Goal: Task Accomplishment & Management: Complete application form

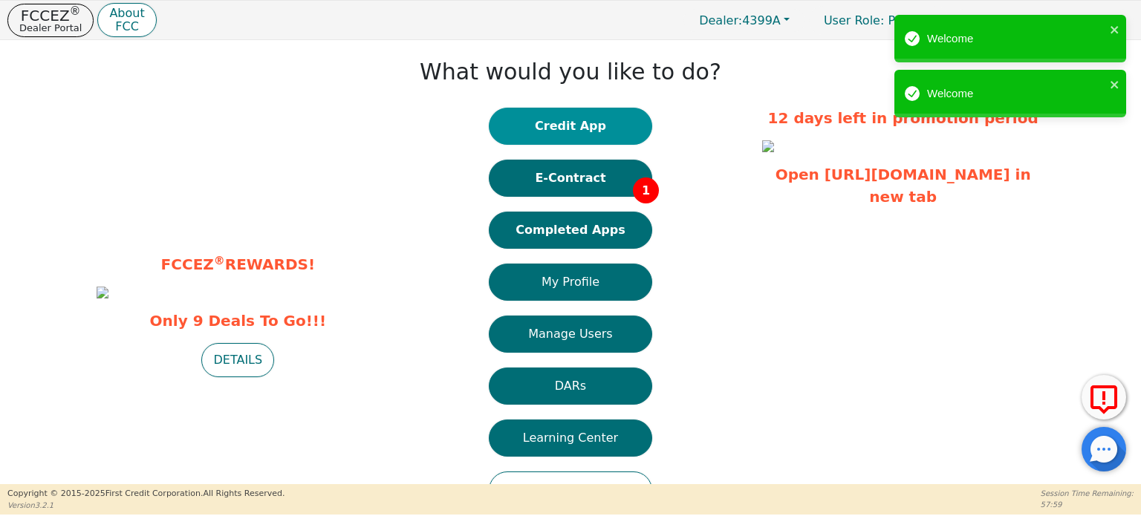
click at [573, 131] on button "Credit App" at bounding box center [570, 126] width 163 height 37
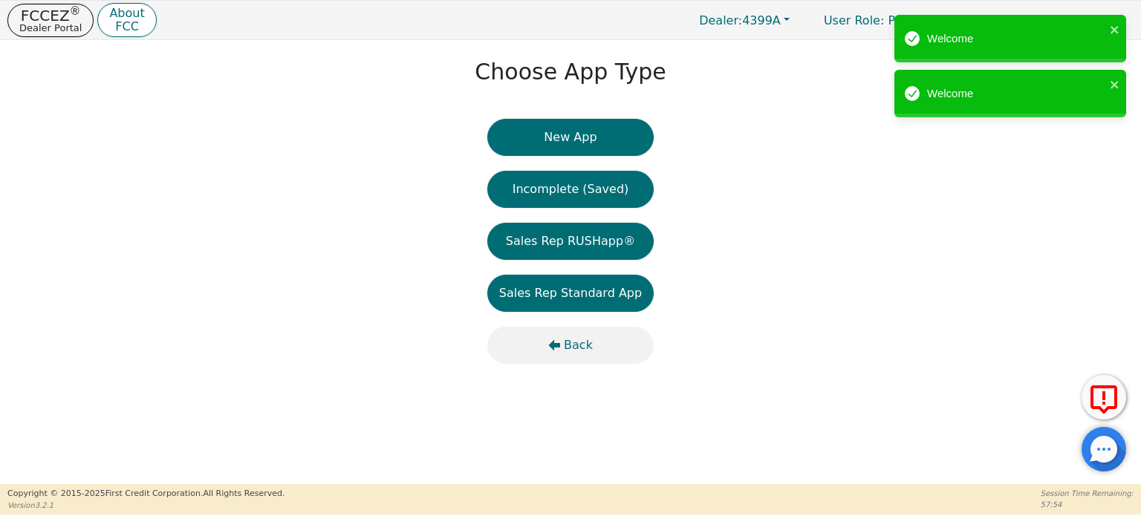
click at [567, 345] on span "Back" at bounding box center [578, 345] width 29 height 18
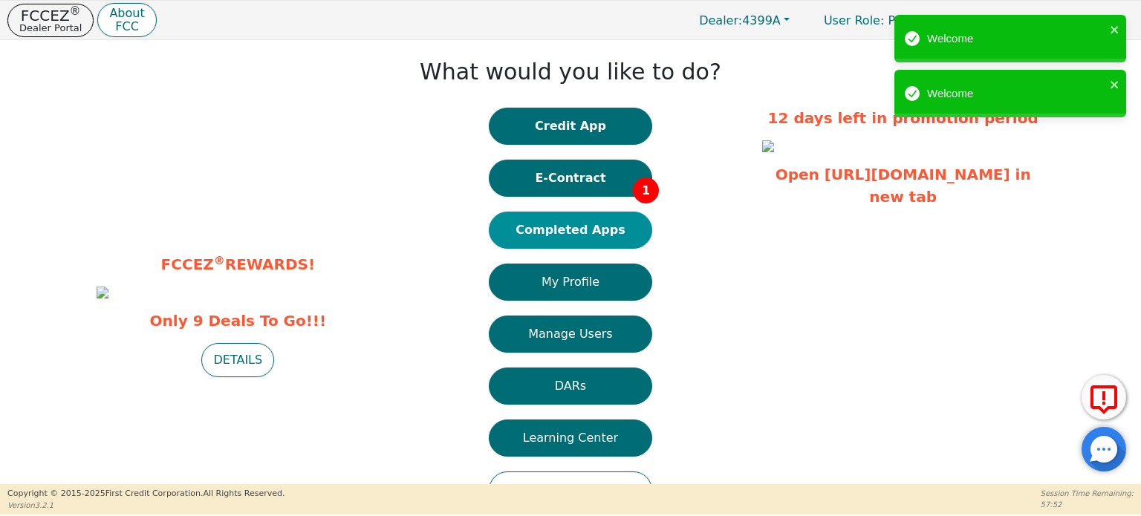
click at [599, 228] on button "Completed Apps" at bounding box center [570, 230] width 163 height 37
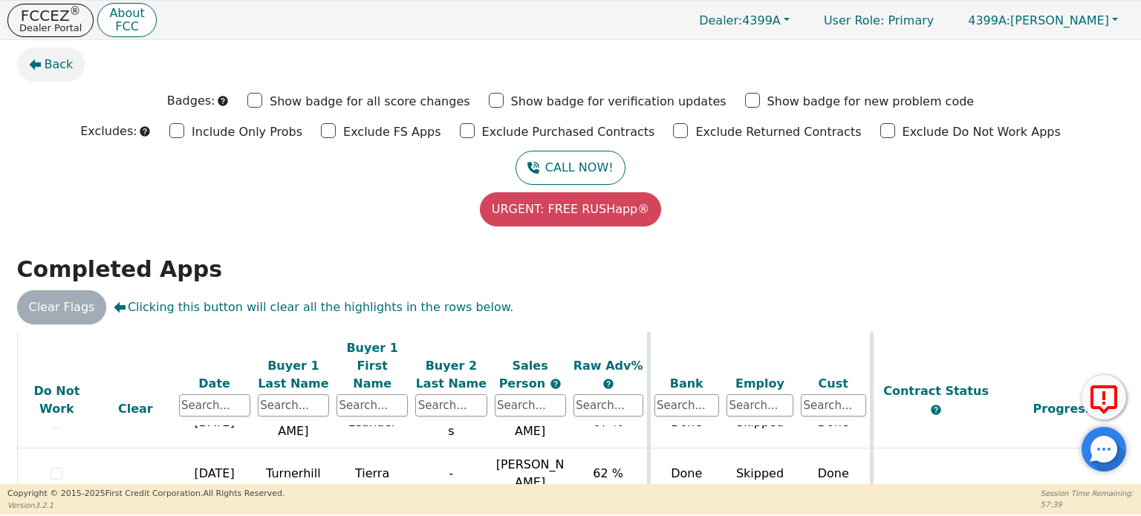
click at [43, 68] on button "Back" at bounding box center [51, 65] width 68 height 34
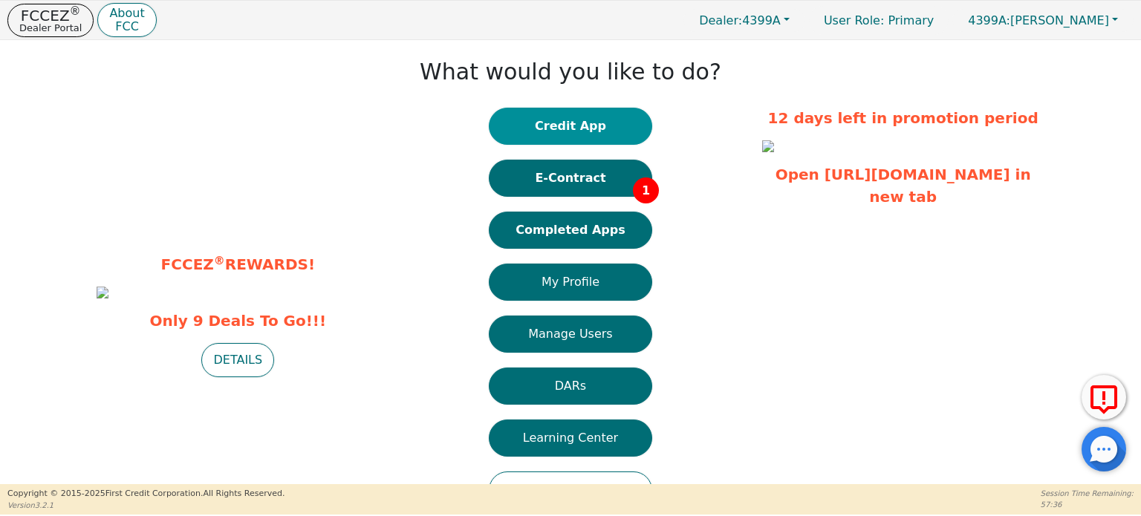
click at [578, 112] on button "Credit App" at bounding box center [570, 126] width 163 height 37
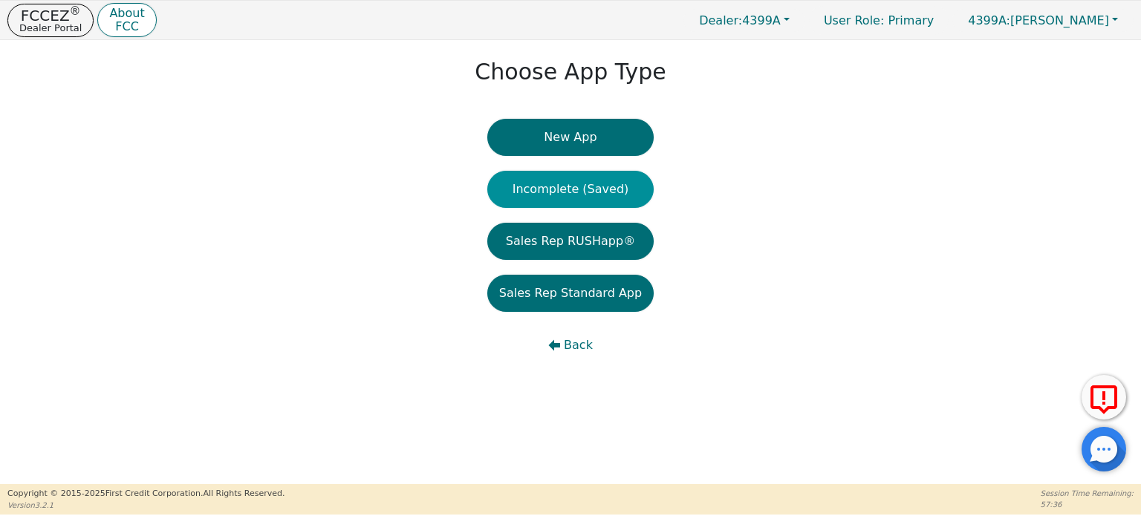
click at [547, 189] on button "Incomplete (Saved)" at bounding box center [570, 189] width 166 height 37
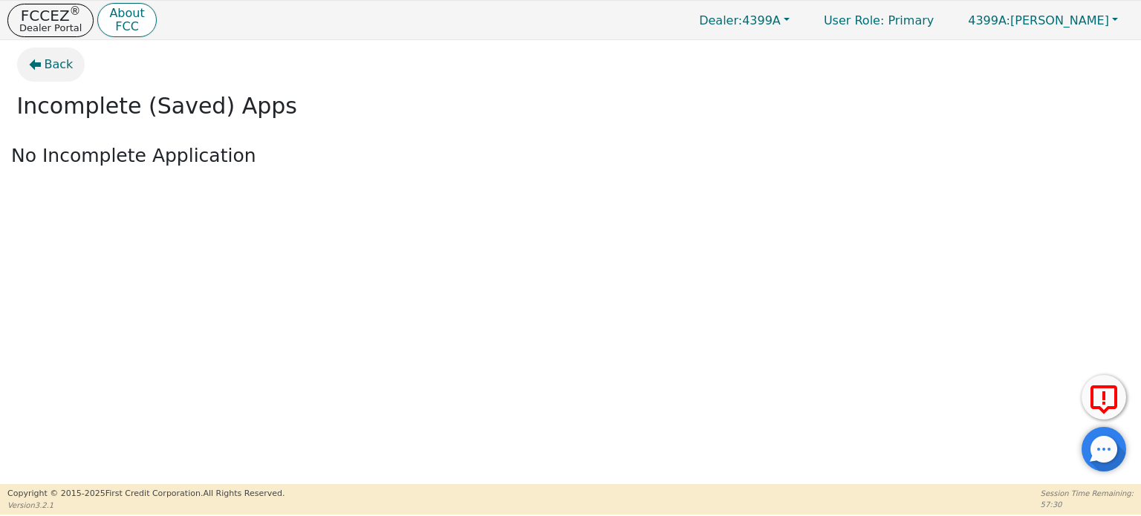
click at [40, 62] on button "Back" at bounding box center [51, 65] width 68 height 34
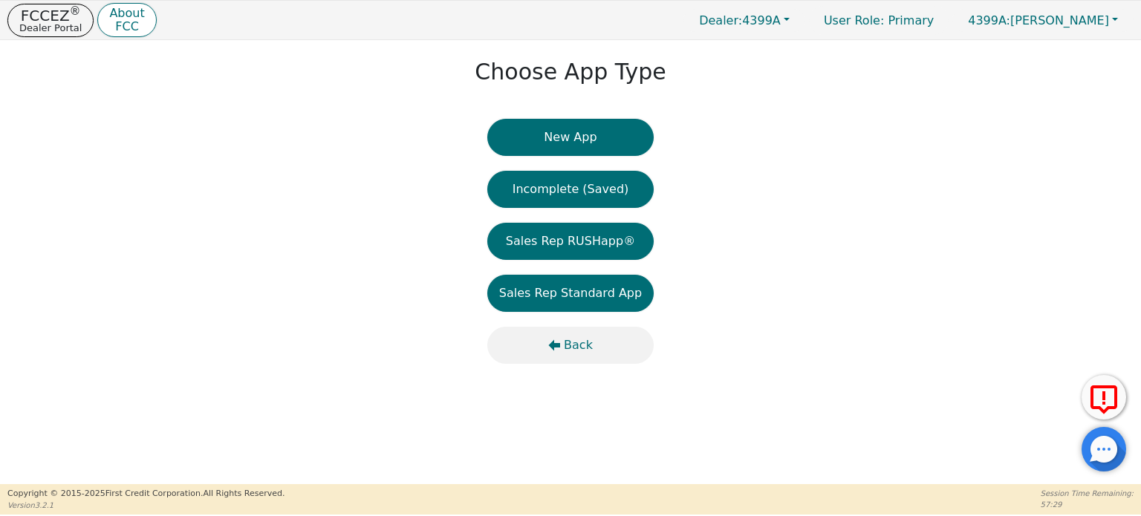
click at [565, 345] on span "Back" at bounding box center [578, 345] width 29 height 18
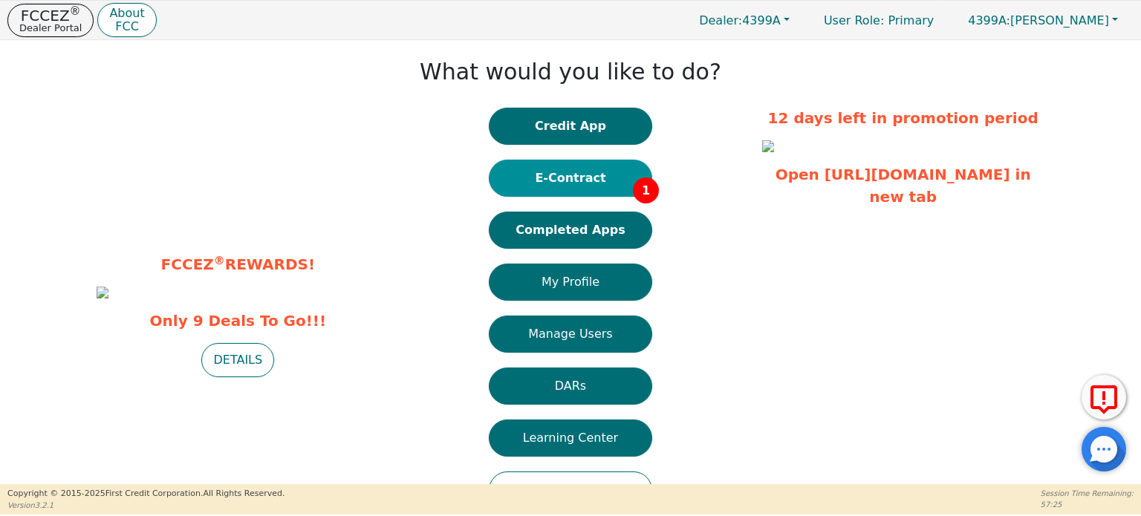
click at [587, 189] on button "E-Contract 1" at bounding box center [570, 178] width 163 height 37
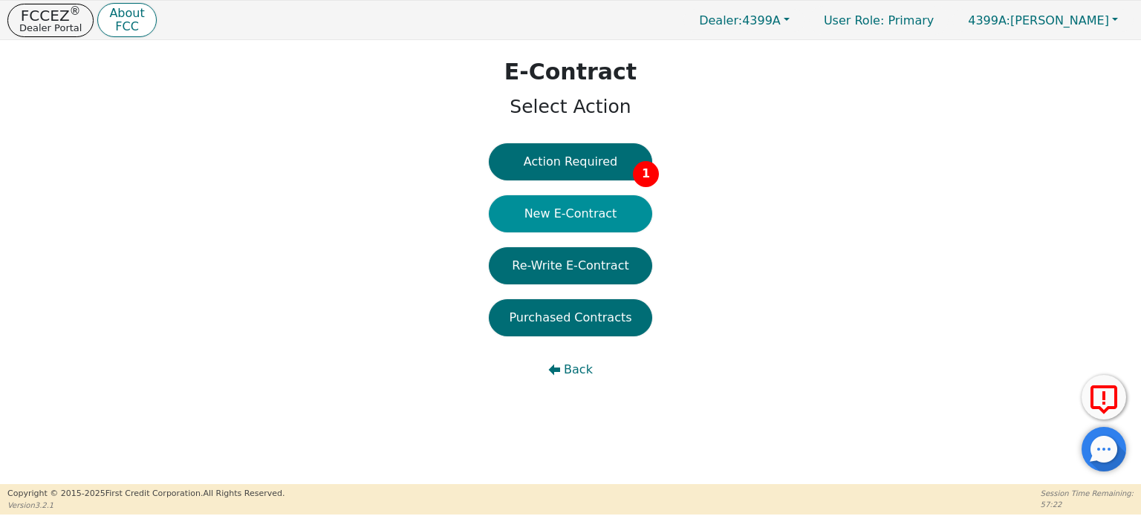
click at [582, 216] on button "New E-Contract" at bounding box center [570, 213] width 163 height 37
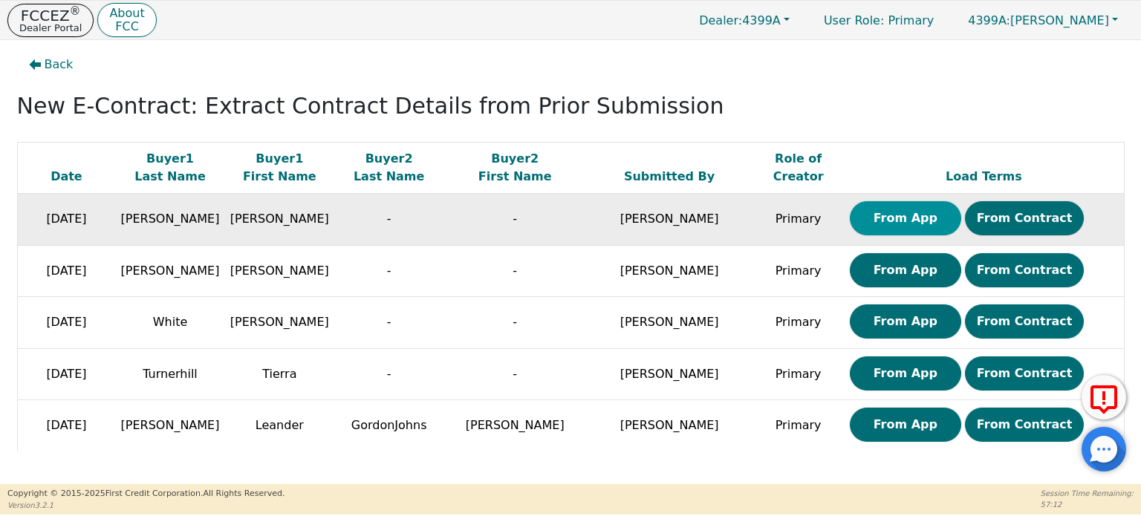
click at [888, 218] on button "From App" at bounding box center [905, 218] width 111 height 34
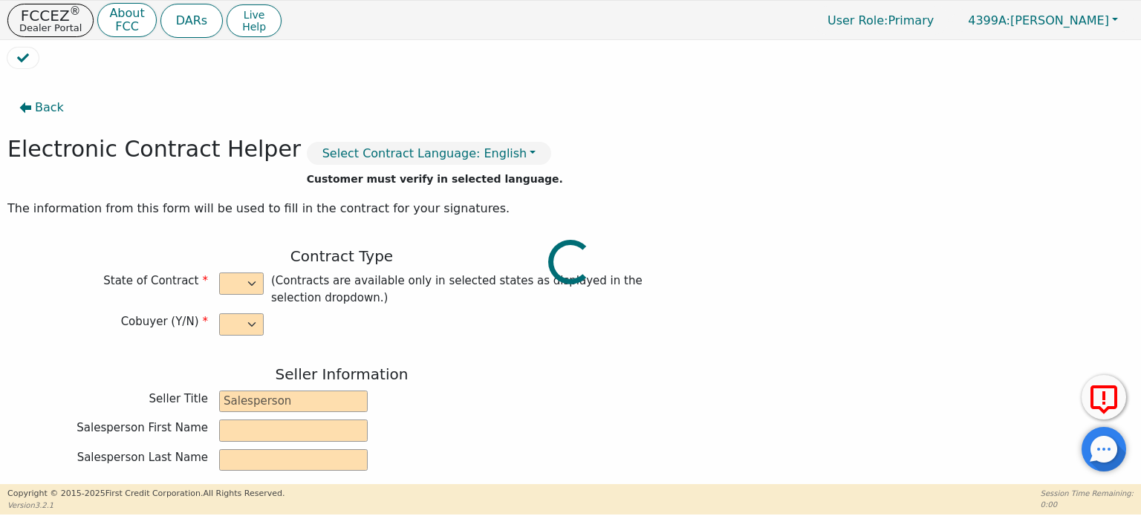
select select "n"
type input "CEO"
type input "[PERSON_NAME]"
type input "Knight"
type input "ENVY LUXE VACATIONS & ESCAPES"
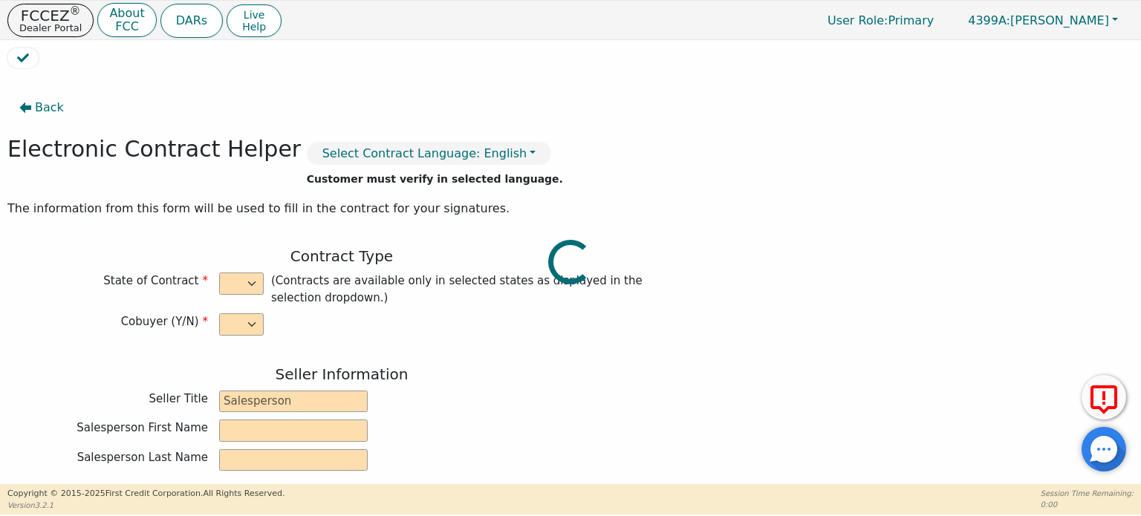
type input "[STREET_ADDRESS]"
type input "DALLAS"
select select "[GEOGRAPHIC_DATA]"
type input "75208"
type input "[PERSON_NAME]"
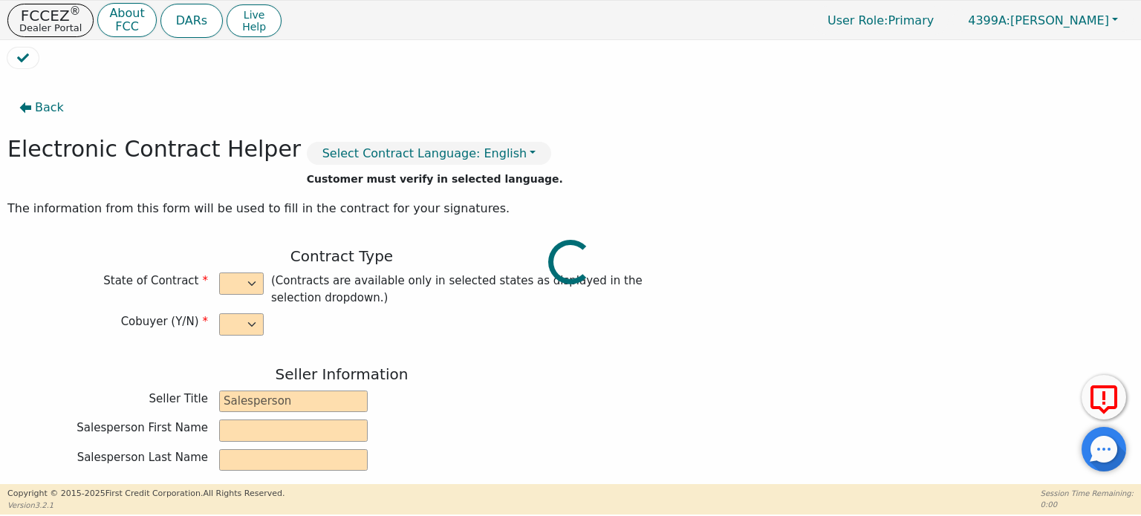
type input "[PERSON_NAME]"
type input "[EMAIL_ADDRESS][DOMAIN_NAME]"
type input "[STREET_ADDRESS]"
type input "Jonestown"
select select "[GEOGRAPHIC_DATA]"
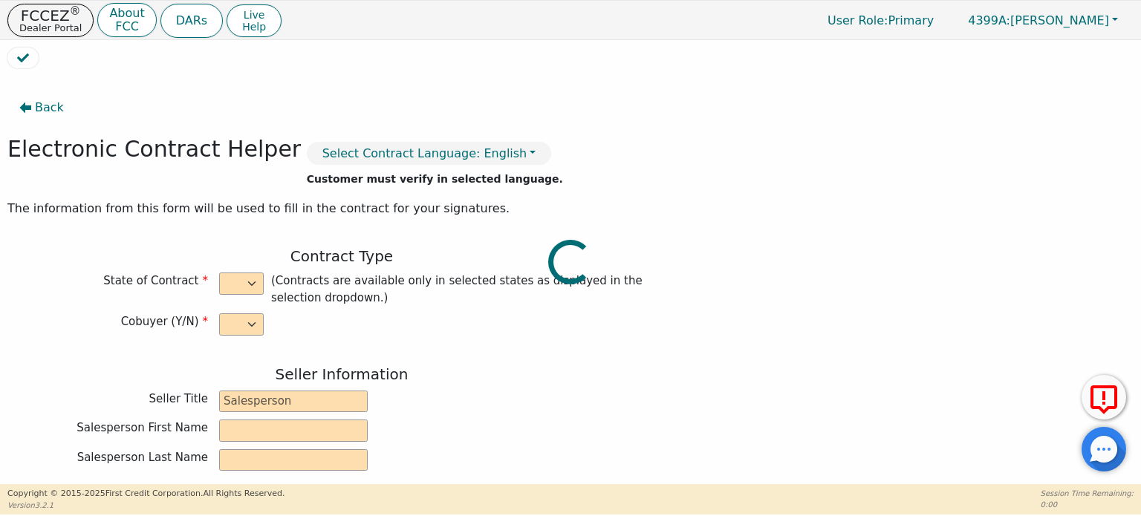
type input "78645"
type input "[DATE]"
type input "17.99"
type input "[DATE]"
type input "48"
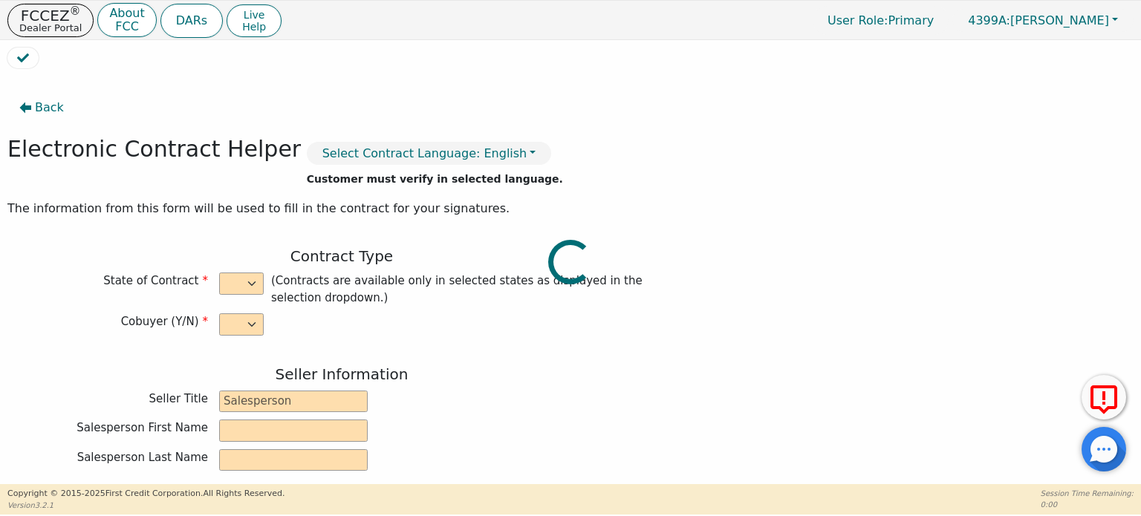
type input "6"
type input "4995.00"
type input "300.00"
type input "4695.00"
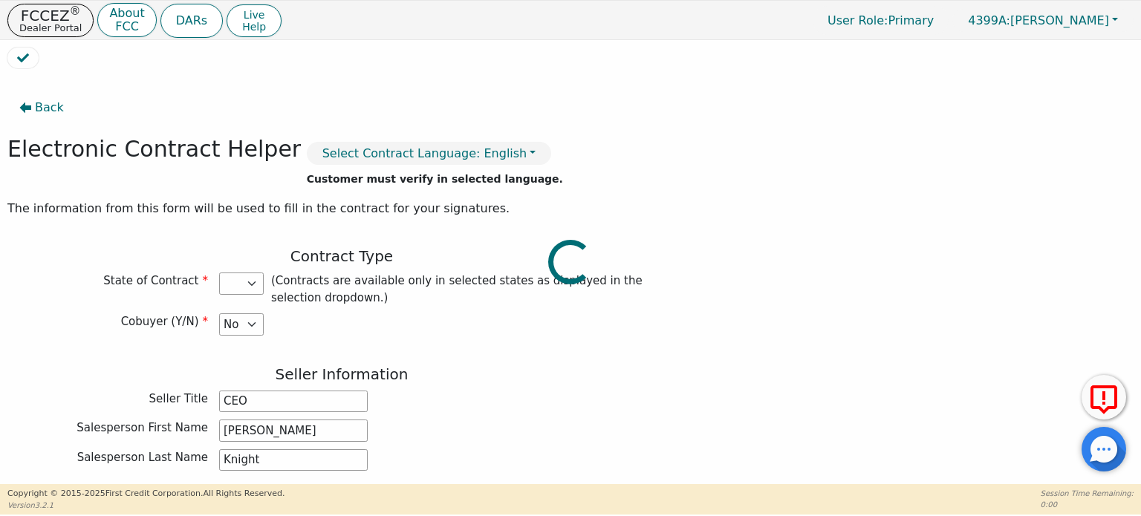
select select "[GEOGRAPHIC_DATA]"
click at [45, 112] on span "Back" at bounding box center [49, 108] width 29 height 18
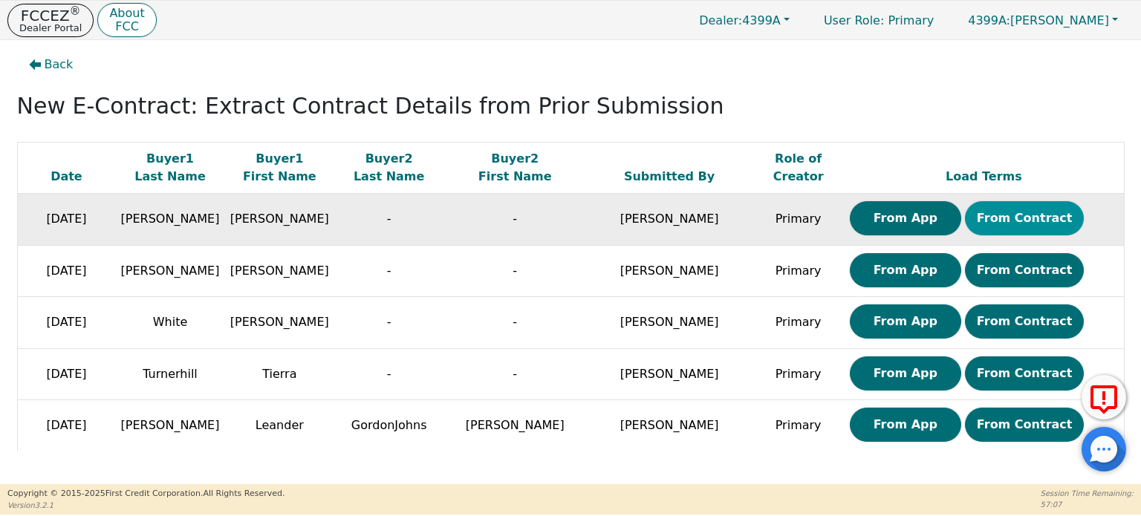
click at [1006, 222] on button "From Contract" at bounding box center [1025, 218] width 120 height 34
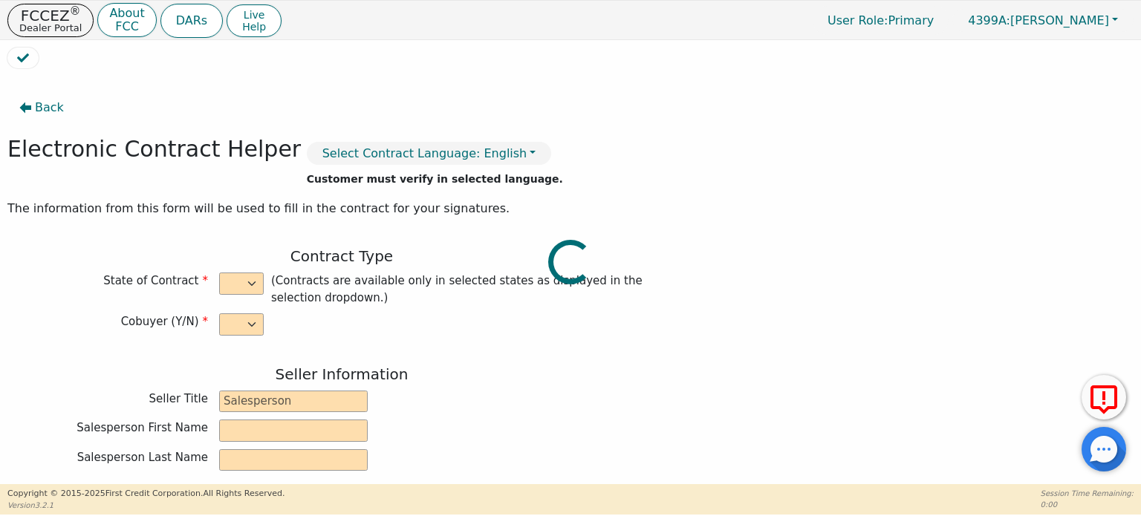
select select "n"
type input "CEO"
type input "[PERSON_NAME]"
type input "Knight"
type input "ENVY LUXE VACATIONS & ESCAPES"
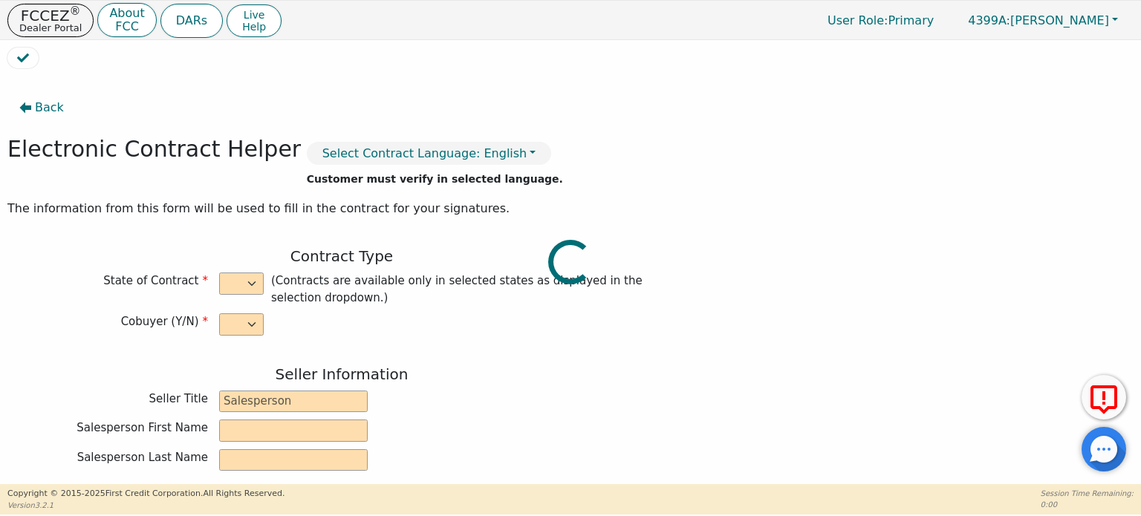
type input "[STREET_ADDRESS]"
type input "DALLAS"
select select "[GEOGRAPHIC_DATA]"
type input "75208"
type input "Travel Memebership"
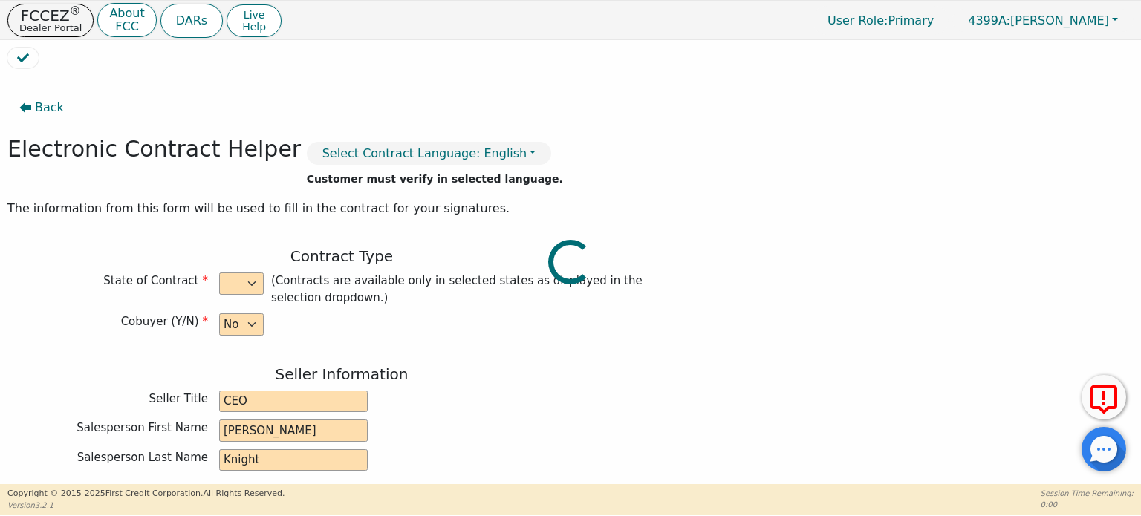
type input "Deluxe Membership"
type input "n/A"
type input "[PERSON_NAME]"
type input "[EMAIL_ADDRESS][DOMAIN_NAME]"
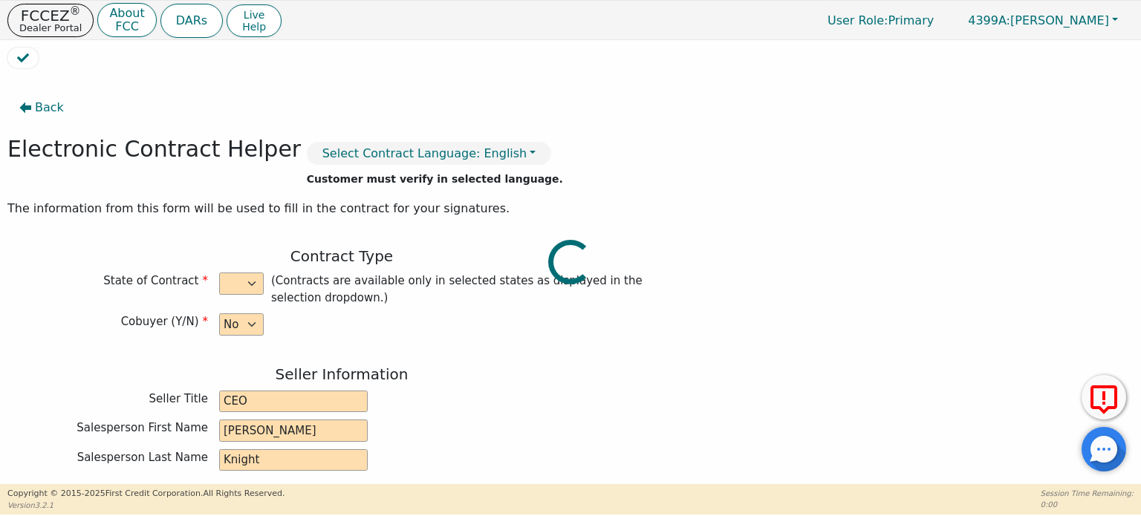
type input "[EMAIL_ADDRESS][DOMAIN_NAME]"
type input "[STREET_ADDRESS]"
type input "Jonestown"
type input "[PERSON_NAME]"
select select "[GEOGRAPHIC_DATA]"
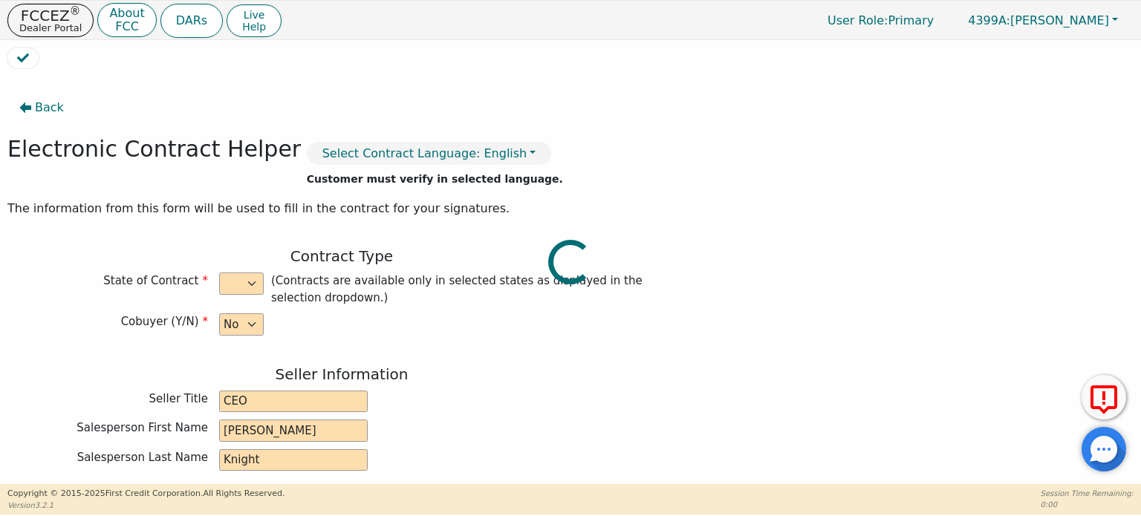
type input "78645"
type input "[DATE]"
type input "17.99"
type input "[DATE]"
type input "48"
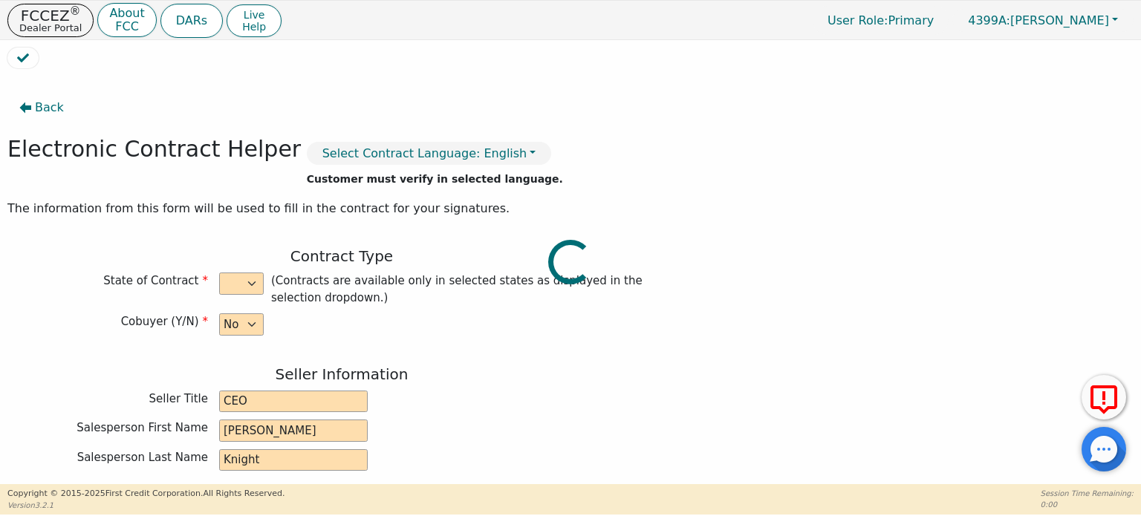
type input "6"
type input "4995.00"
type input "0.00"
checkbox input "true"
type input "0.00"
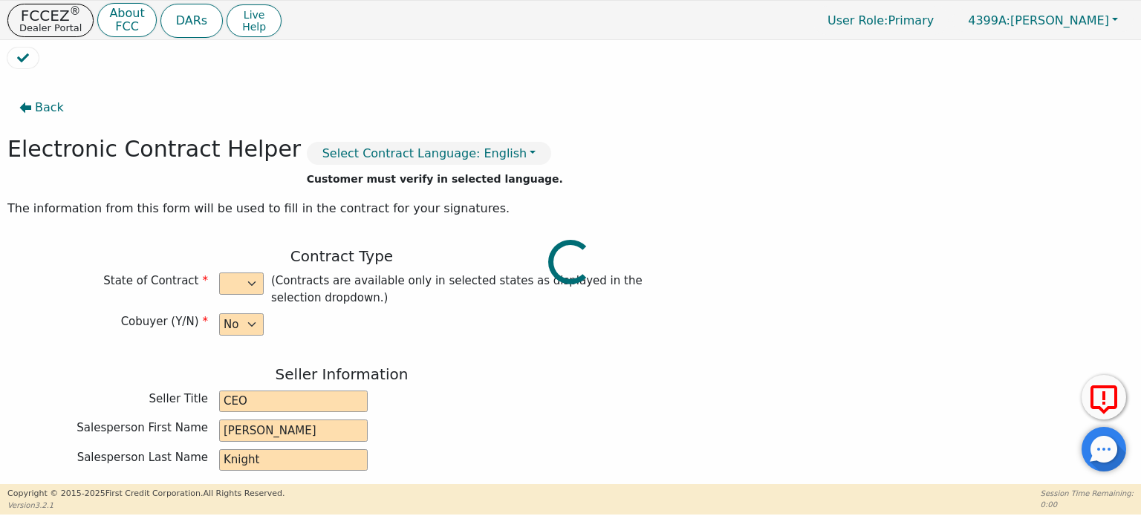
checkbox input "true"
type input "0.00"
type input "300.00"
type input "4695.00"
type input "6618.72"
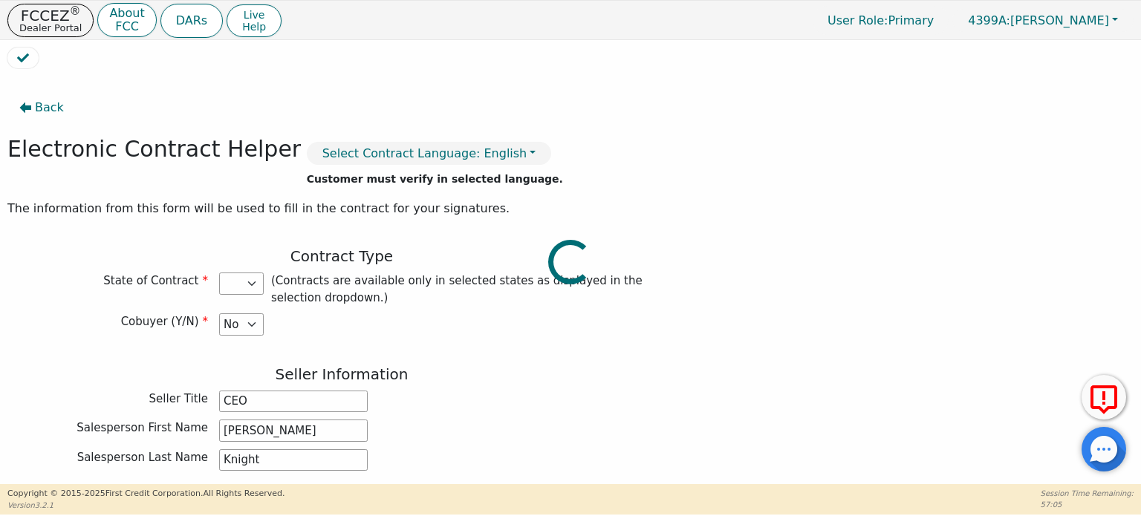
select select "[GEOGRAPHIC_DATA]"
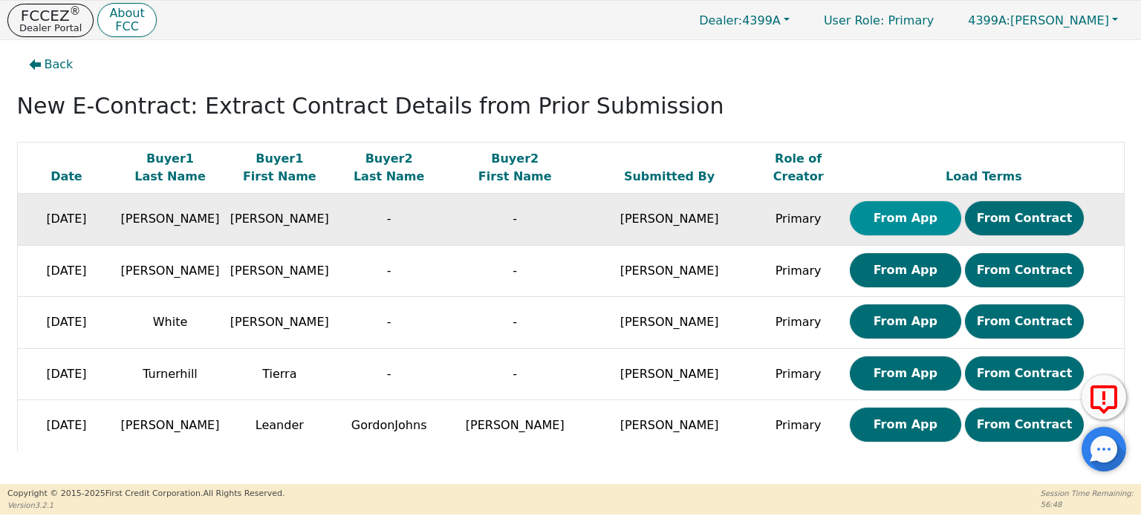
click at [851, 223] on button "From App" at bounding box center [905, 218] width 111 height 34
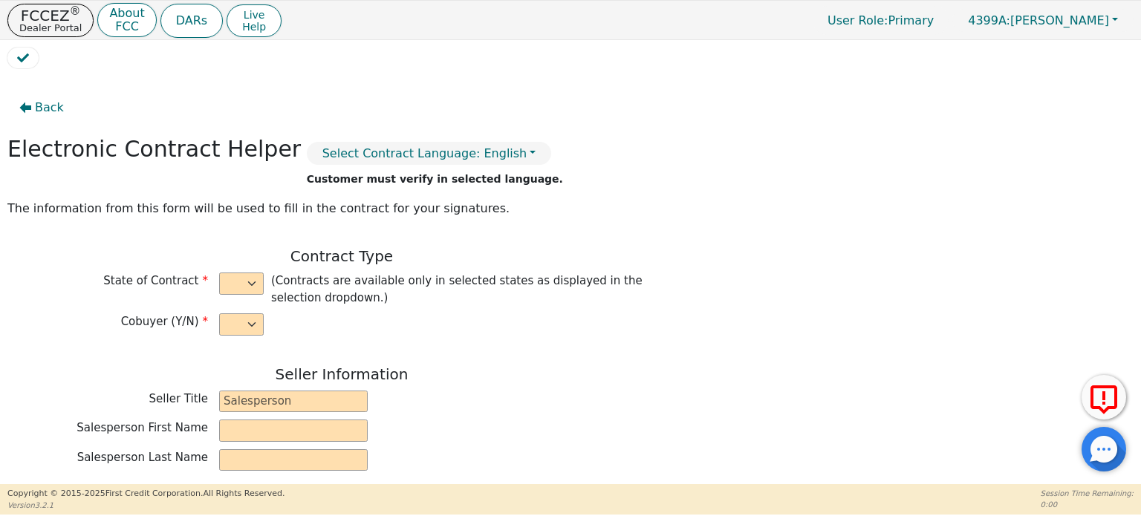
select select "n"
type input "CEO"
type input "[PERSON_NAME]"
type input "Knight"
type input "ENVY LUXE VACATIONS & ESCAPES"
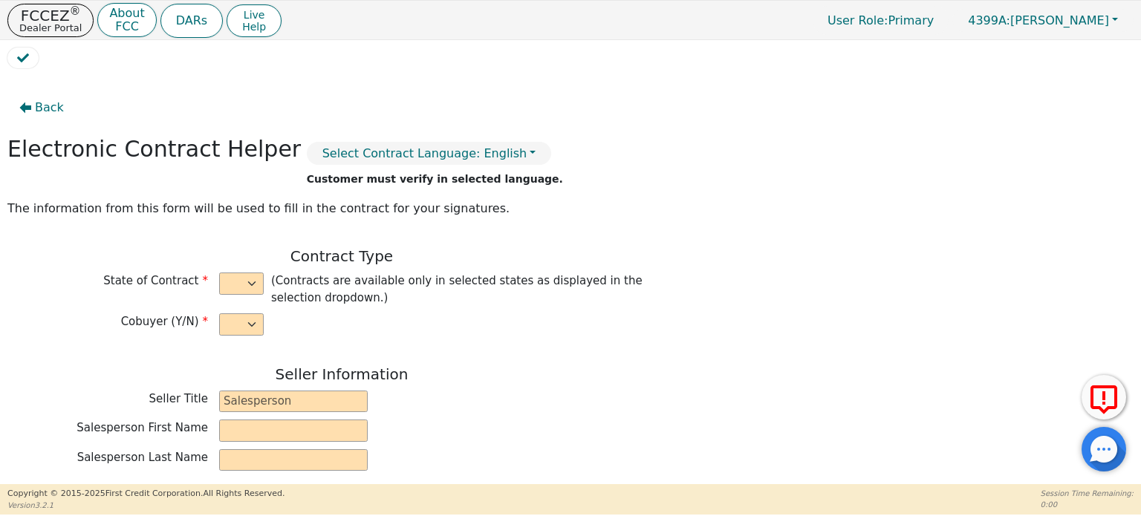
type input "[STREET_ADDRESS]"
type input "DALLAS"
select select "[GEOGRAPHIC_DATA]"
type input "75208"
type input "[PERSON_NAME]"
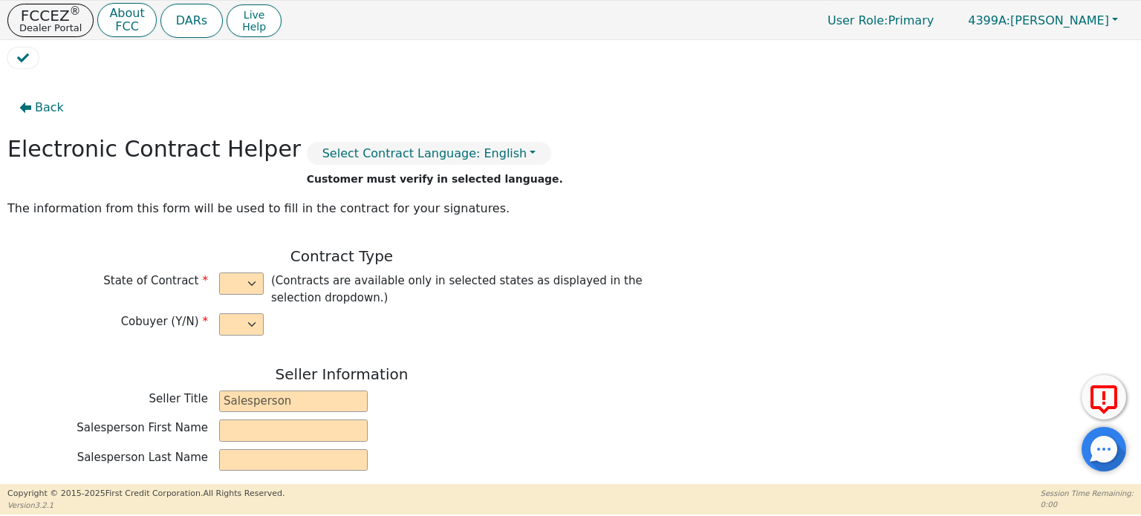
type input "[PERSON_NAME]"
type input "[EMAIL_ADDRESS][DOMAIN_NAME]"
type input "[STREET_ADDRESS]"
type input "Jonestown"
select select "[GEOGRAPHIC_DATA]"
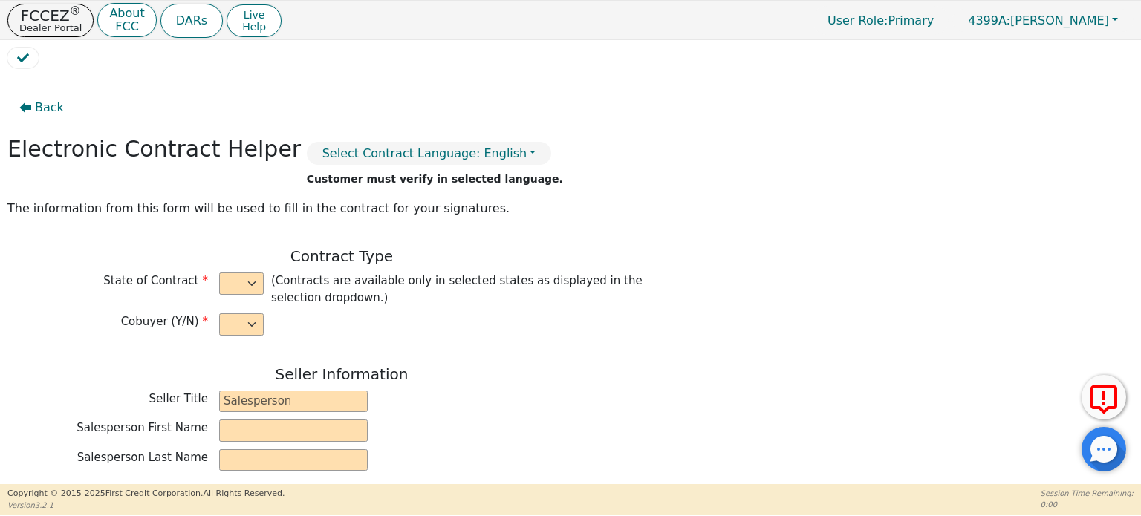
type input "78645"
type input "[DATE]"
type input "17.99"
type input "[DATE]"
type input "48"
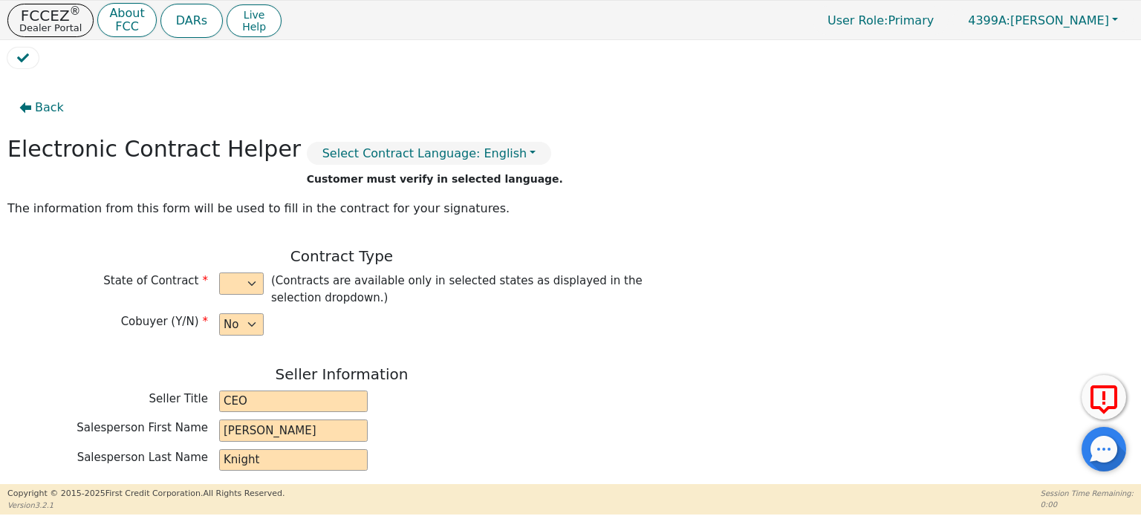
type input "6"
type input "4995.00"
type input "300.00"
type input "4695.00"
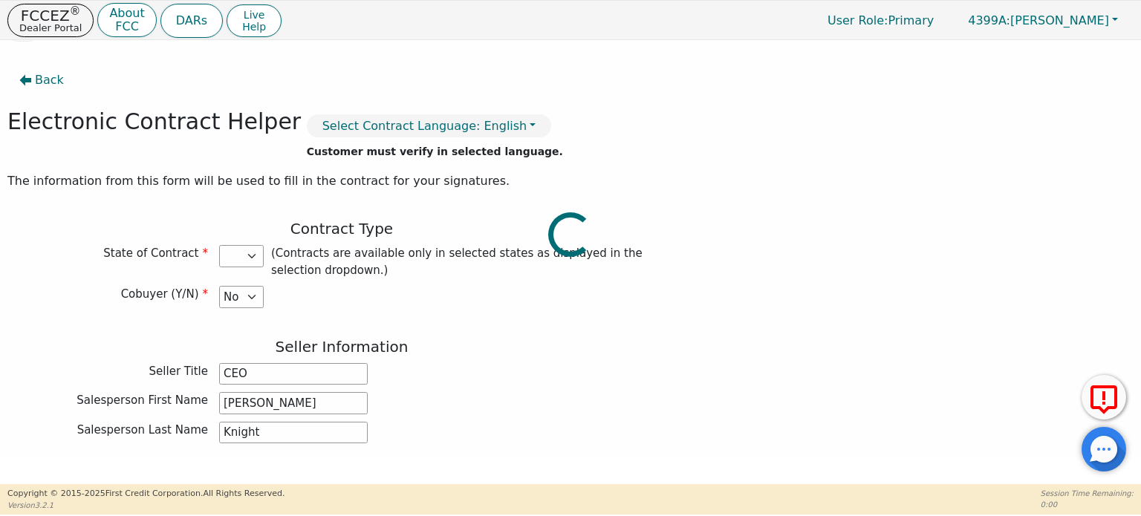
select select "[GEOGRAPHIC_DATA]"
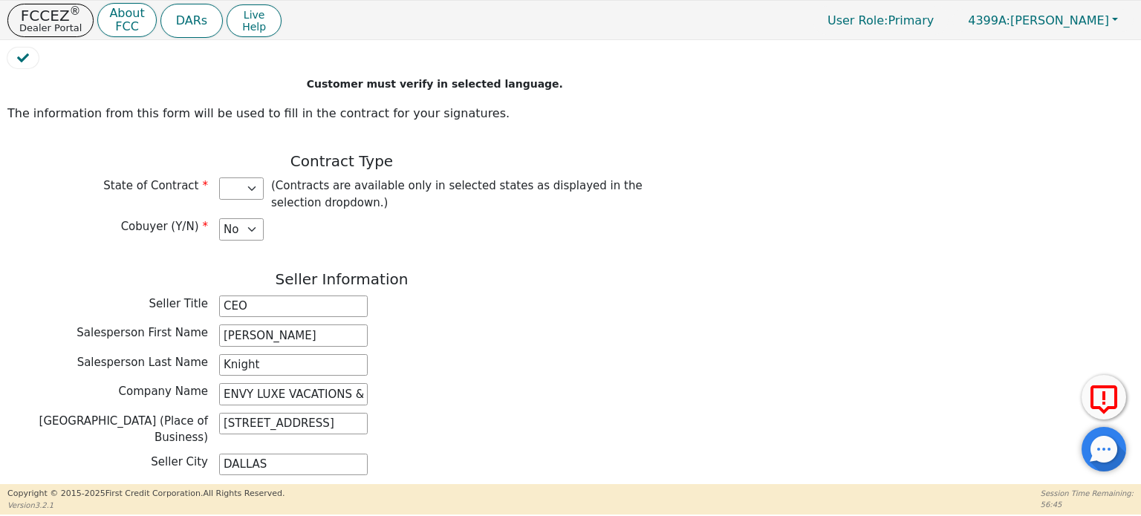
scroll to position [21, 0]
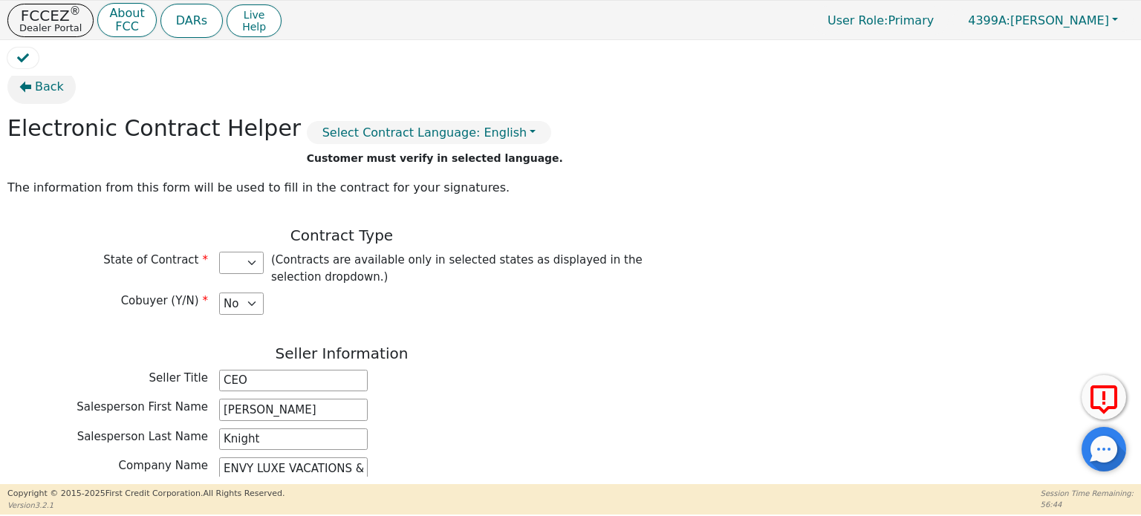
click at [43, 83] on span "Back" at bounding box center [49, 87] width 29 height 18
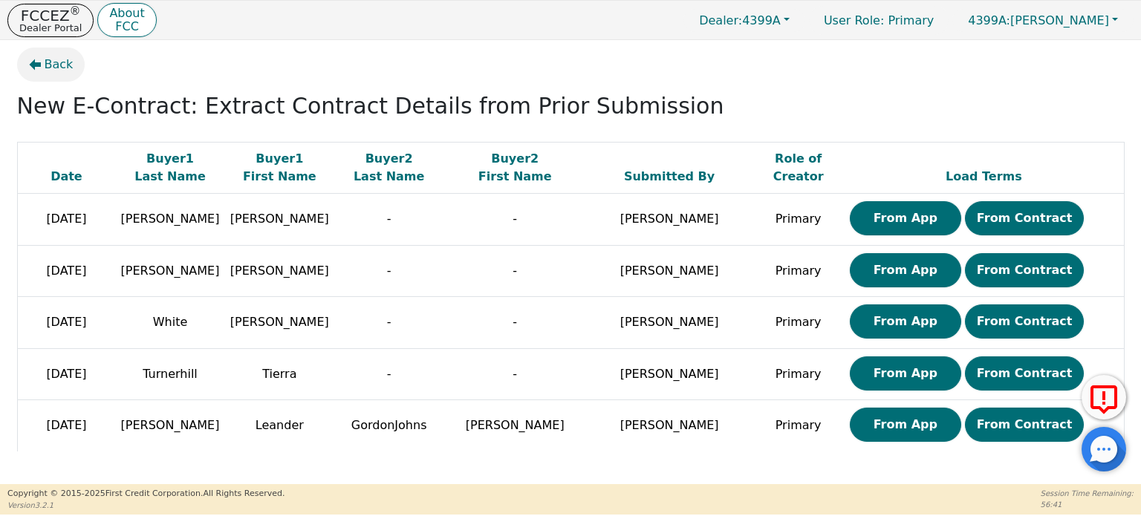
click at [49, 65] on span "Back" at bounding box center [59, 65] width 29 height 18
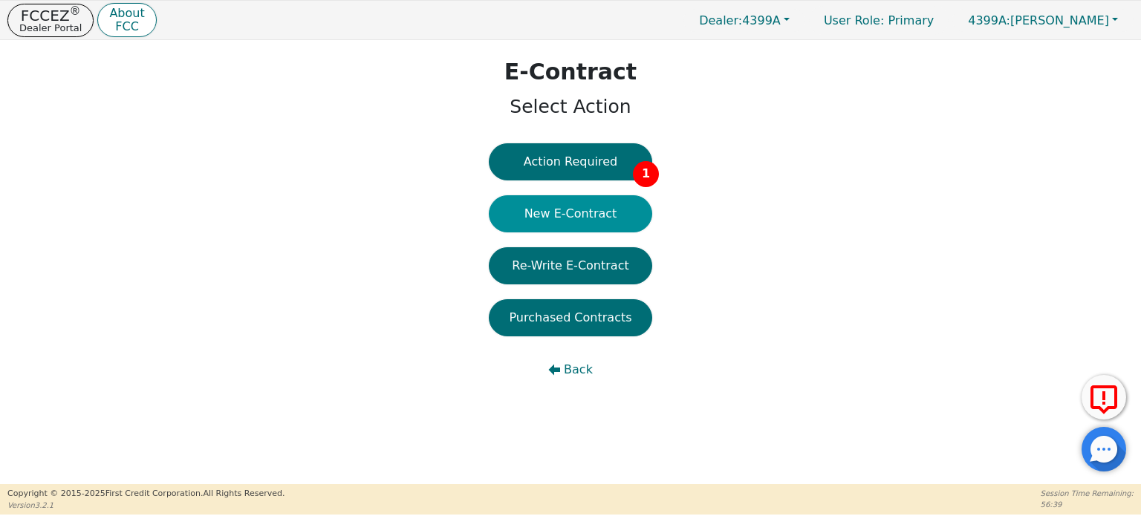
click at [592, 213] on button "New E-Contract" at bounding box center [570, 213] width 163 height 37
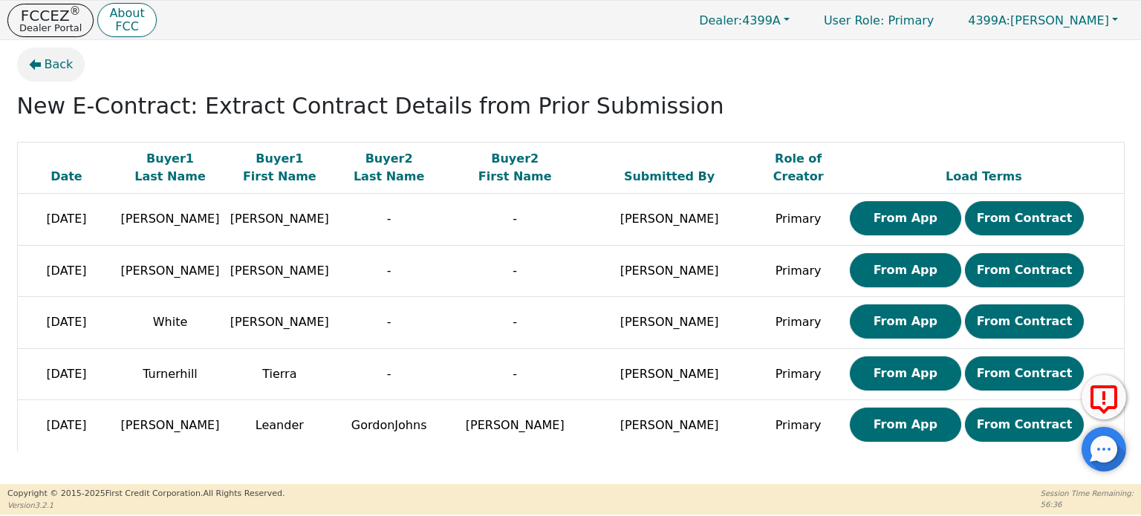
click at [65, 68] on span "Back" at bounding box center [59, 65] width 29 height 18
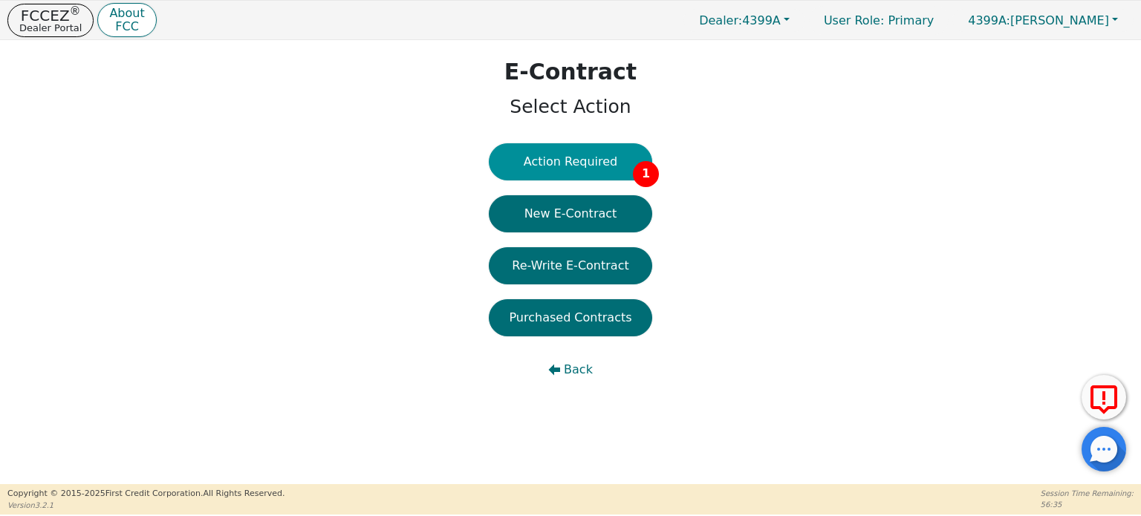
click at [549, 162] on button "Action Required 1" at bounding box center [570, 161] width 163 height 37
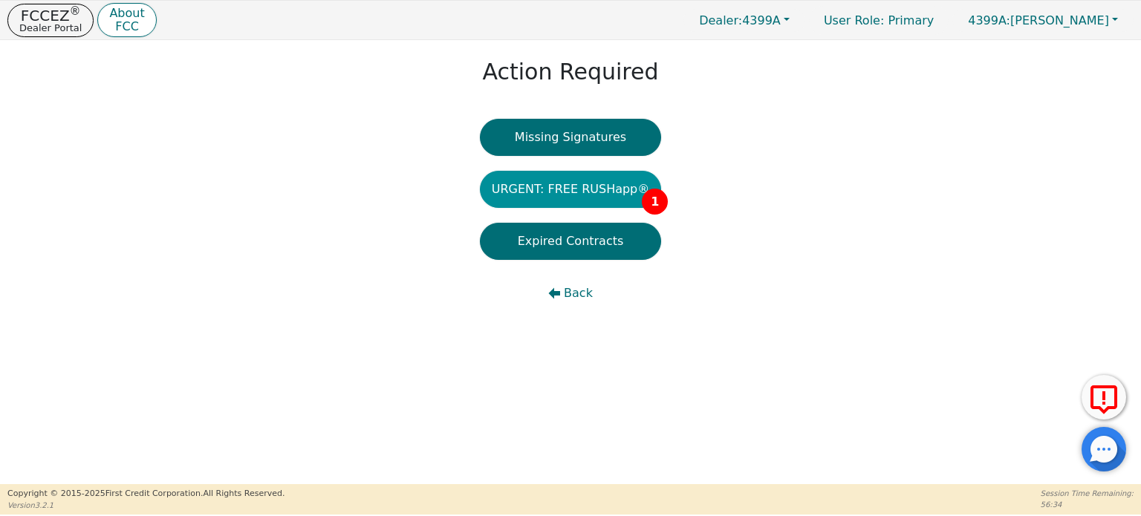
click at [607, 195] on button "URGENT: FREE RUSHapp® 1" at bounding box center [571, 189] width 182 height 37
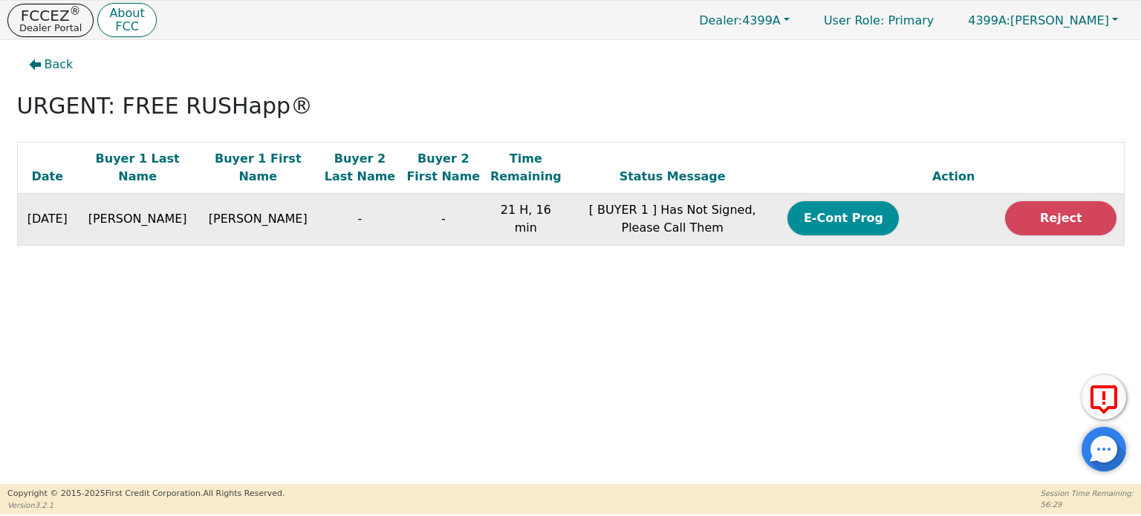
click at [856, 220] on button "E-Cont Prog" at bounding box center [842, 218] width 111 height 34
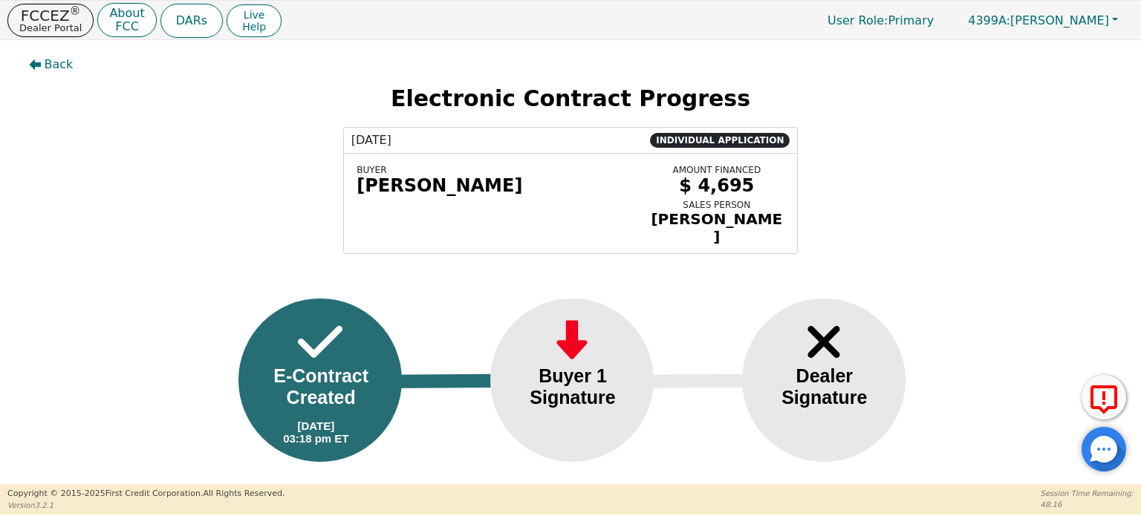
scroll to position [1, 0]
click at [832, 190] on div "[DATE] INDIVIDUAL APPLICATION BUYER [PERSON_NAME] AMOUNT FINANCED $ 4,695 SALES…" at bounding box center [570, 189] width 1119 height 127
click at [48, 62] on span "Back" at bounding box center [59, 64] width 29 height 18
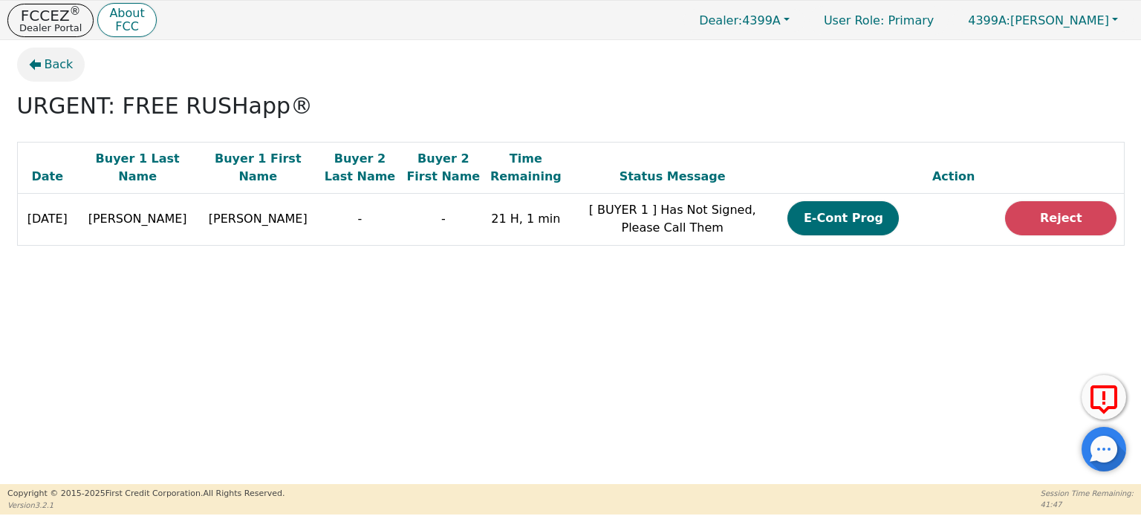
click at [30, 62] on icon "button" at bounding box center [35, 65] width 12 height 12
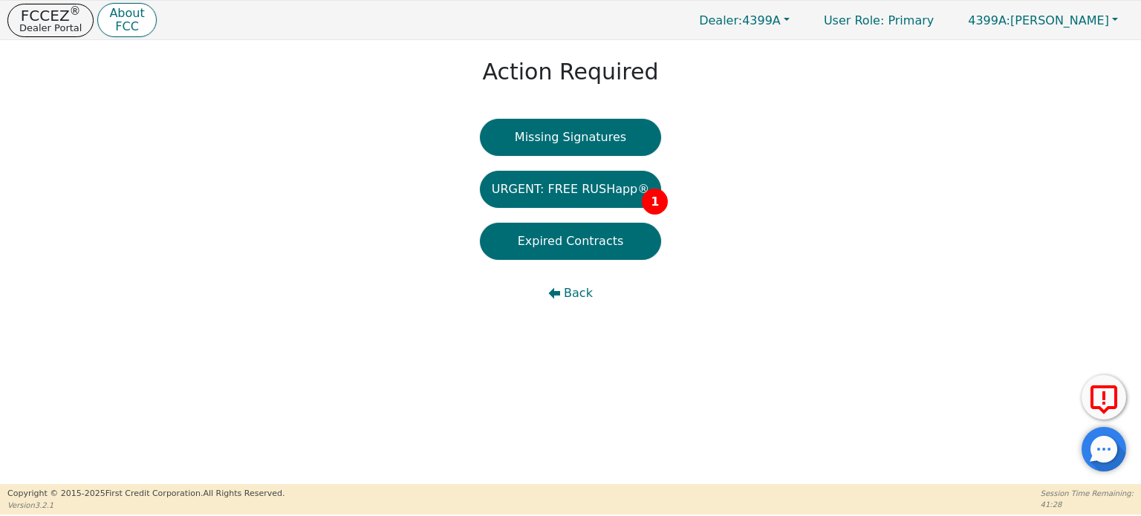
click at [679, 177] on div "Action Required Missing Signatures URGENT: FREE RUSHapp® 1 Expired Contracts Ba…" at bounding box center [570, 187] width 1141 height 294
click at [609, 199] on button "URGENT: FREE RUSHapp® 1" at bounding box center [571, 189] width 182 height 37
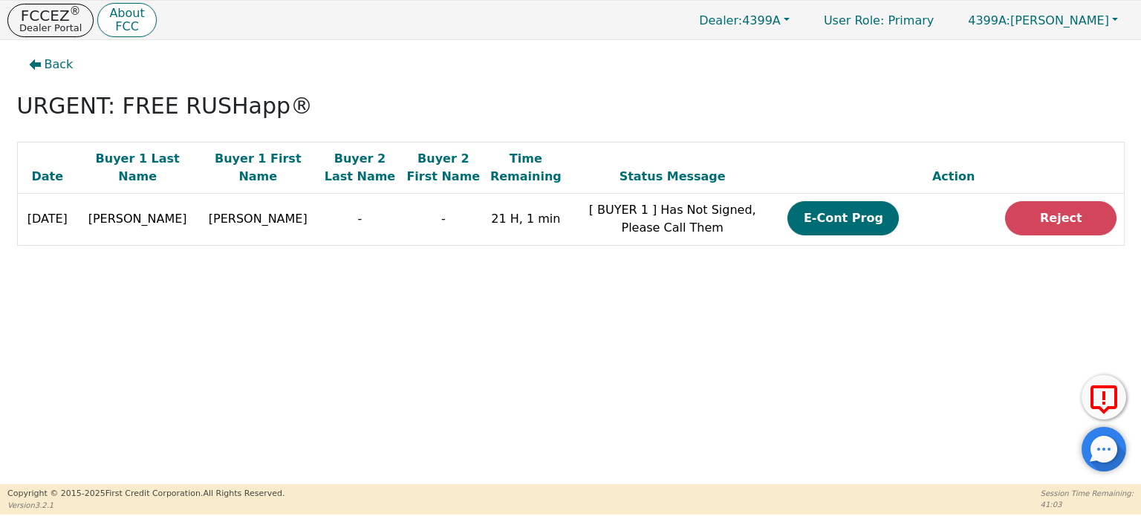
click at [853, 224] on button "E-Cont Prog" at bounding box center [842, 218] width 111 height 34
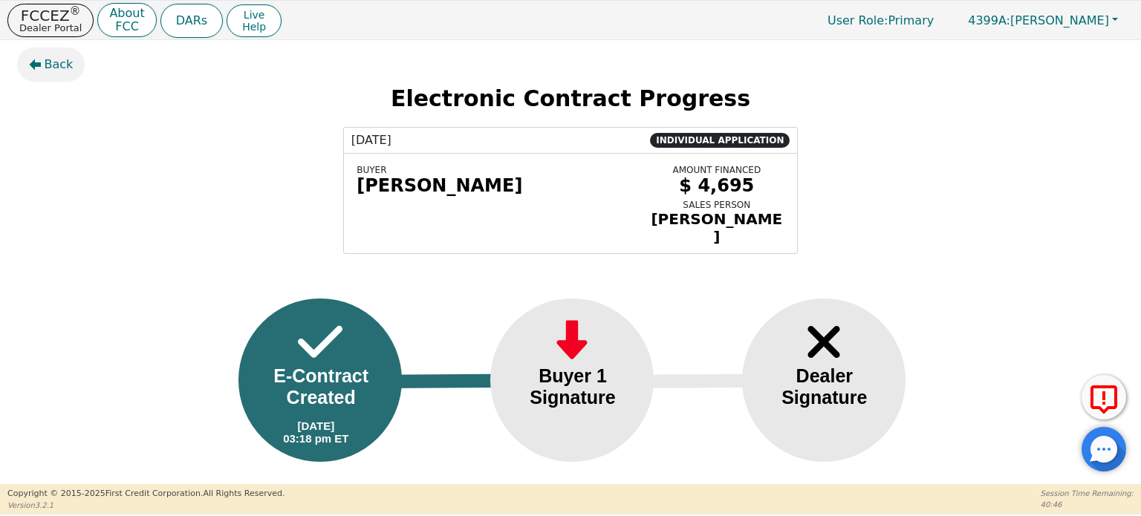
click at [59, 68] on span "Back" at bounding box center [59, 65] width 29 height 18
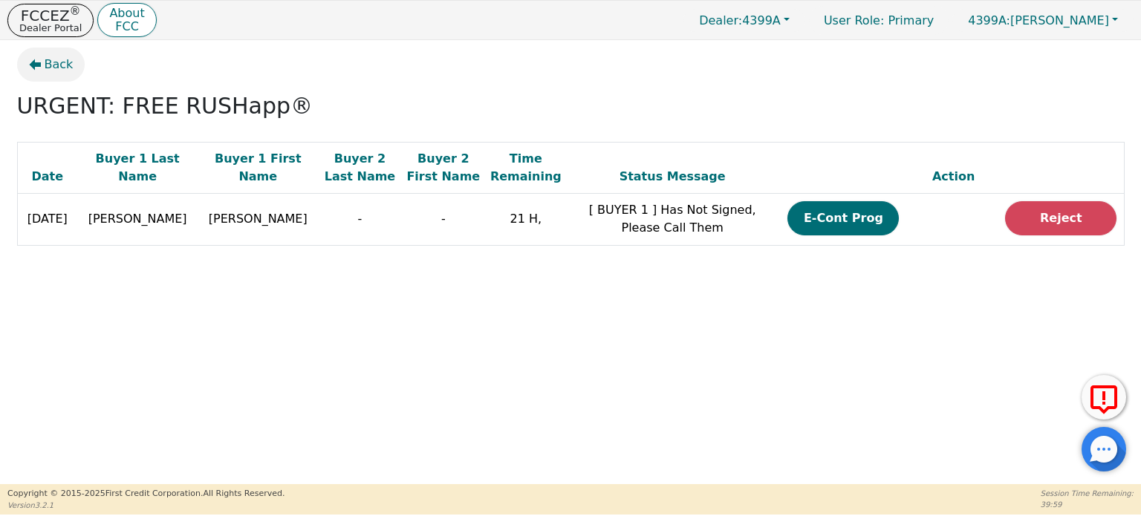
click at [63, 68] on span "Back" at bounding box center [59, 65] width 29 height 18
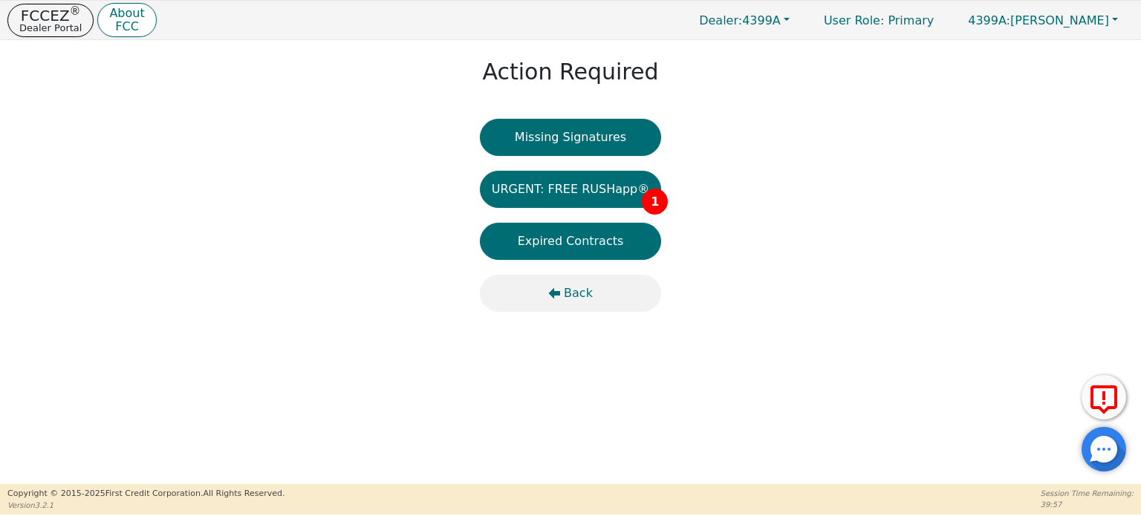
click at [582, 296] on span "Back" at bounding box center [578, 293] width 29 height 18
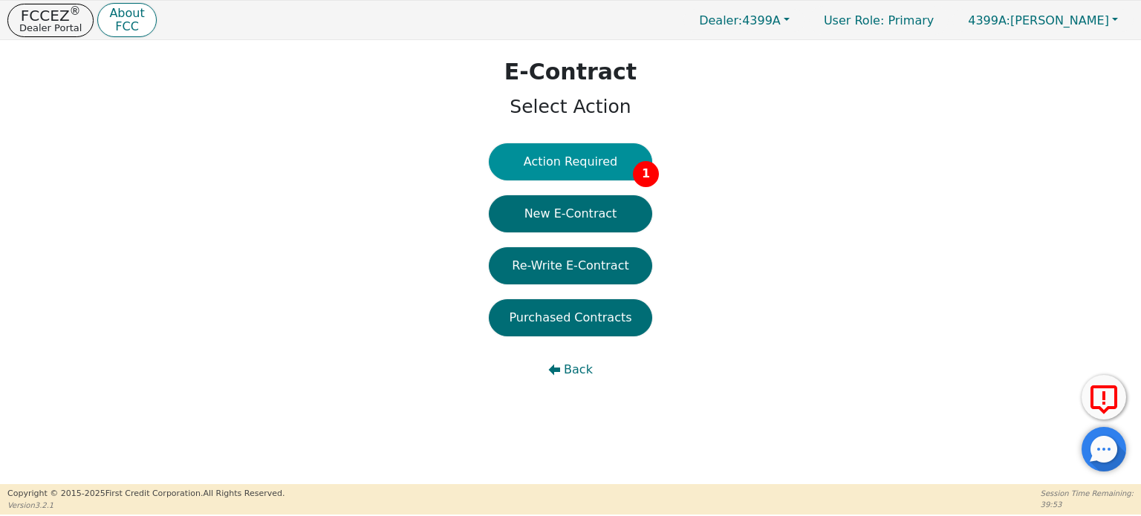
click at [596, 161] on button "Action Required 1" at bounding box center [570, 161] width 163 height 37
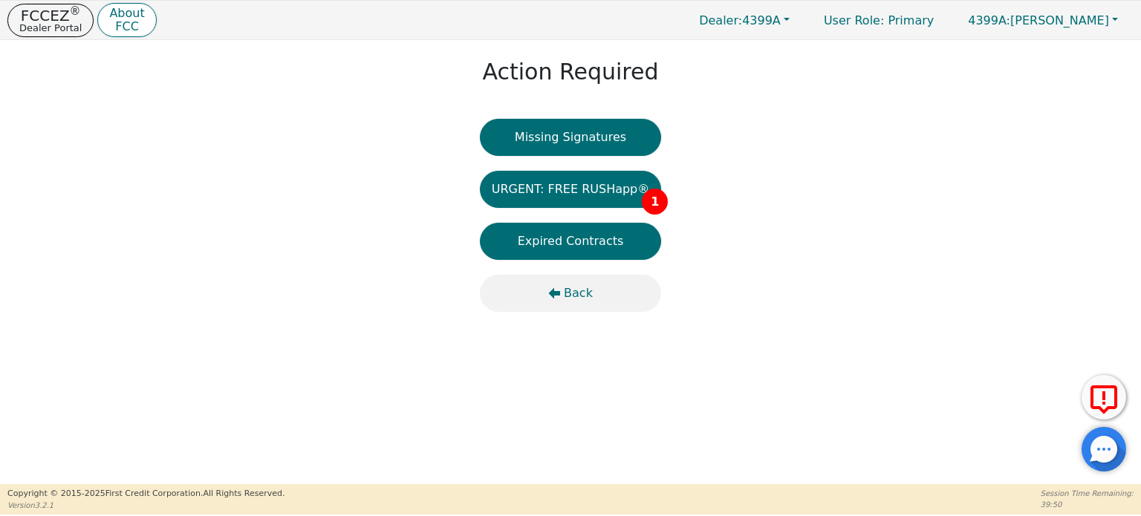
click at [561, 293] on icon "button" at bounding box center [555, 293] width 12 height 11
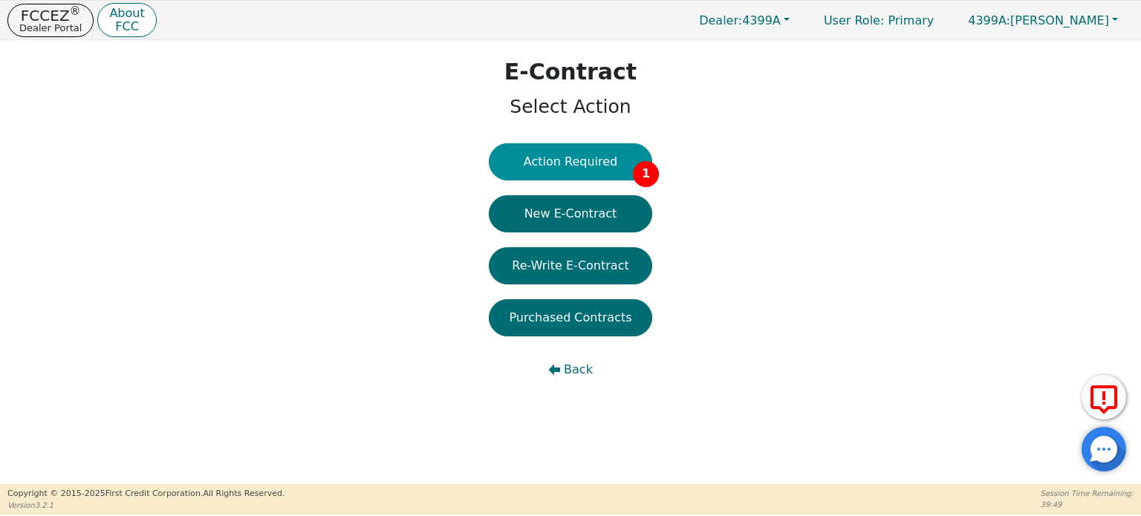
click at [596, 170] on button "Action Required 1" at bounding box center [570, 161] width 163 height 37
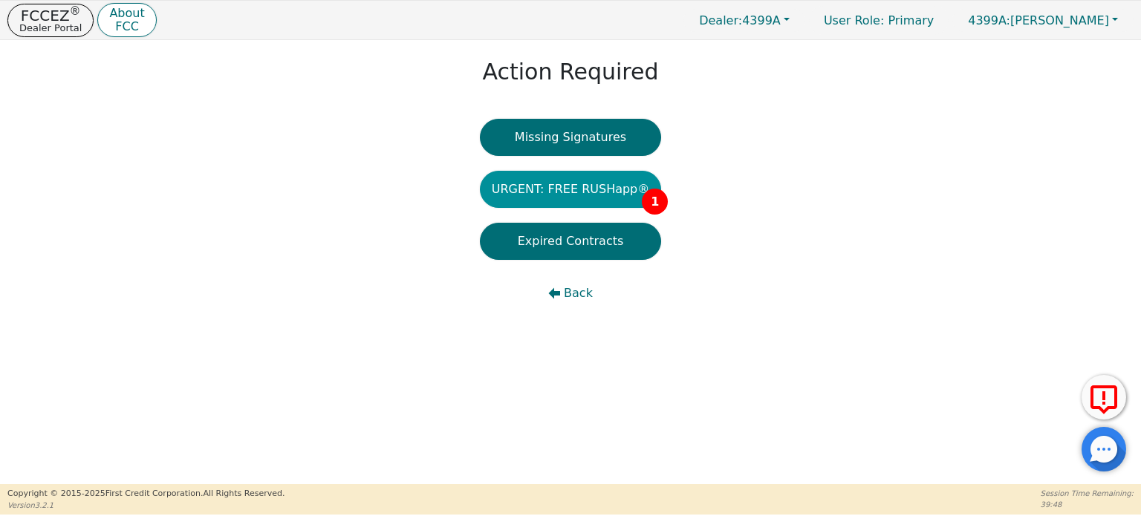
click at [596, 189] on button "URGENT: FREE RUSHapp® 1" at bounding box center [571, 189] width 182 height 37
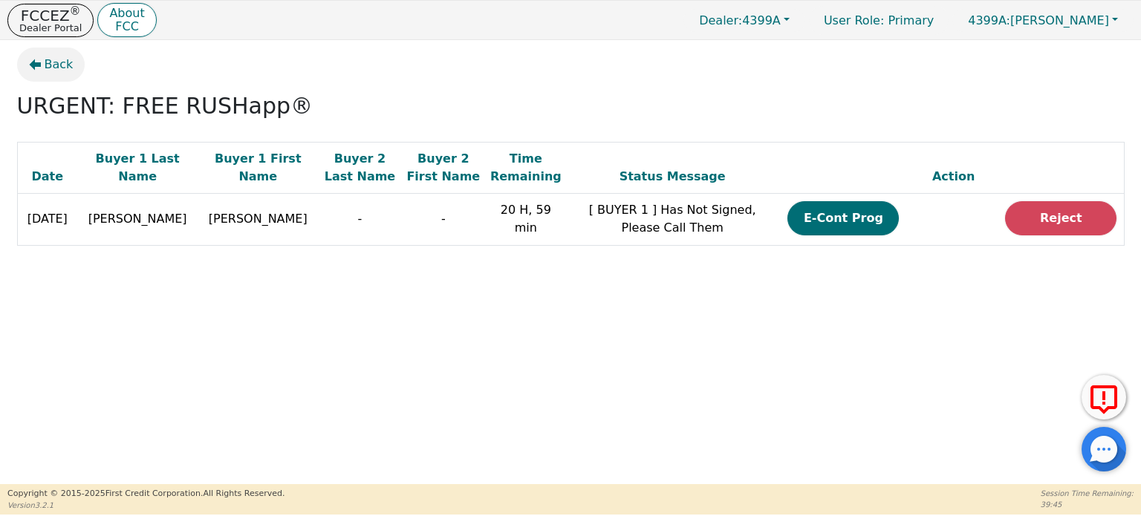
click at [39, 65] on icon "button" at bounding box center [35, 64] width 12 height 11
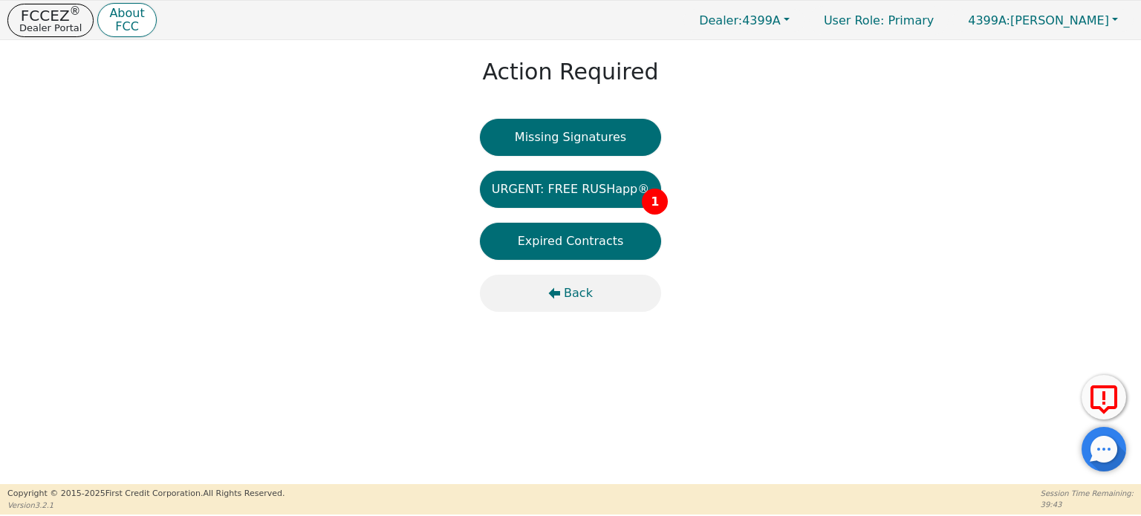
click at [574, 291] on span "Back" at bounding box center [578, 293] width 29 height 18
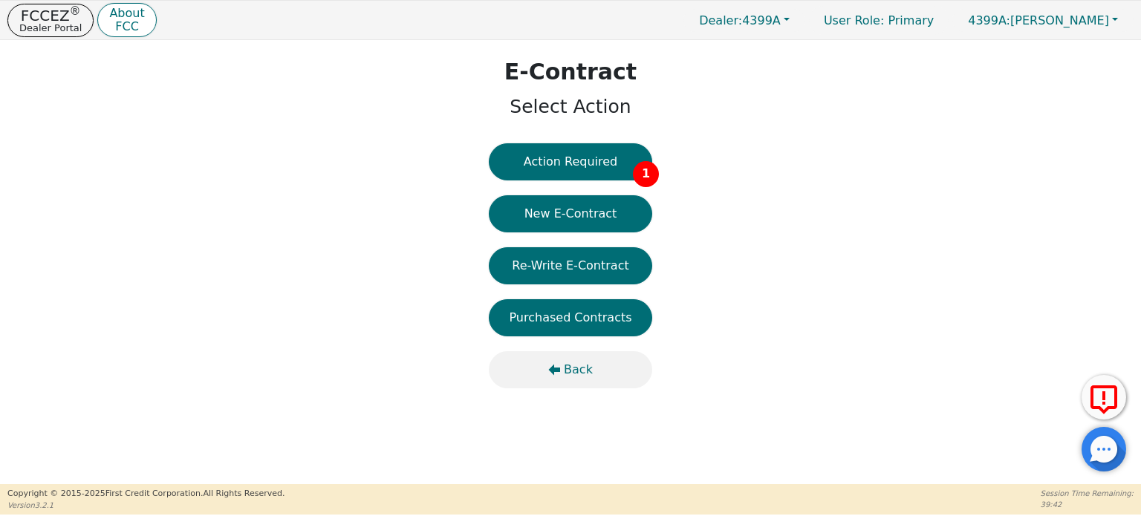
click at [569, 367] on span "Back" at bounding box center [578, 370] width 29 height 18
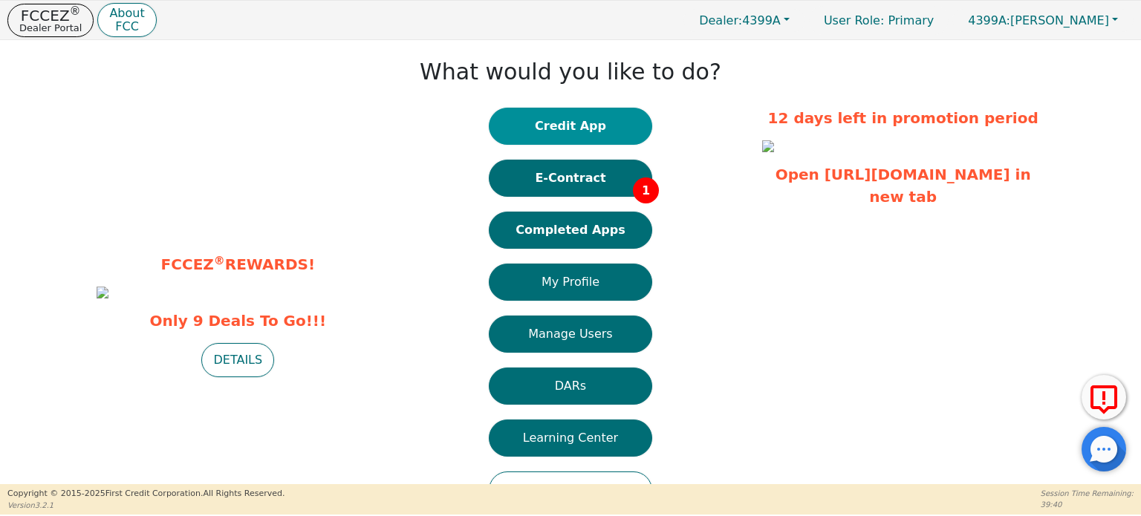
click at [594, 132] on button "Credit App" at bounding box center [570, 126] width 163 height 37
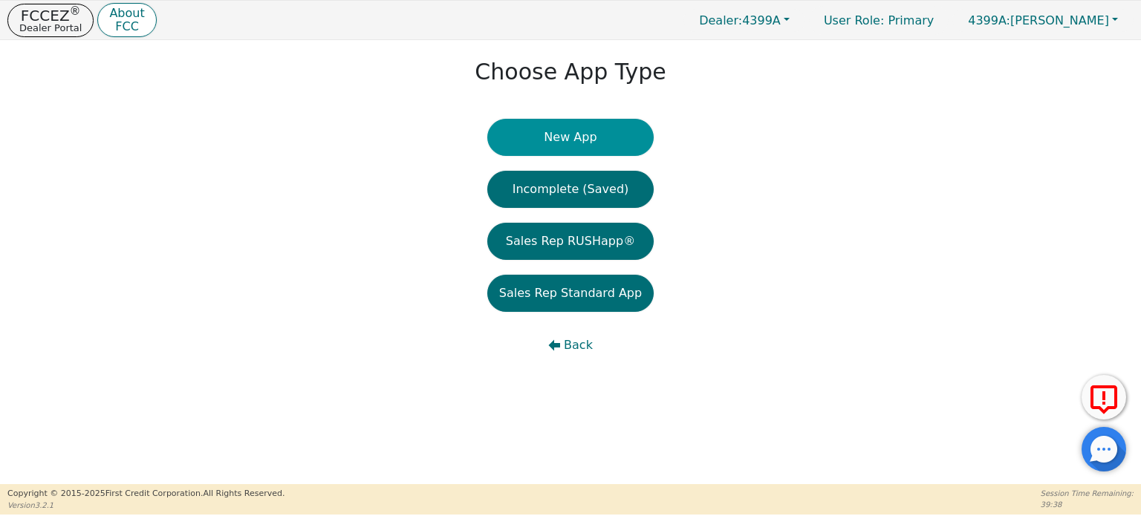
click at [560, 146] on button "New App" at bounding box center [570, 137] width 166 height 37
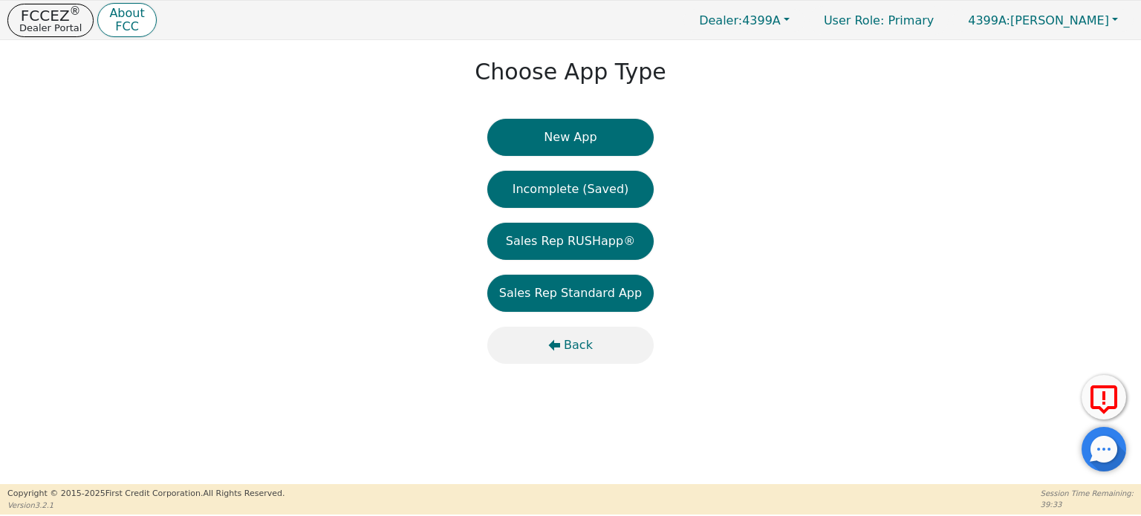
click at [565, 352] on span "Back" at bounding box center [578, 345] width 29 height 18
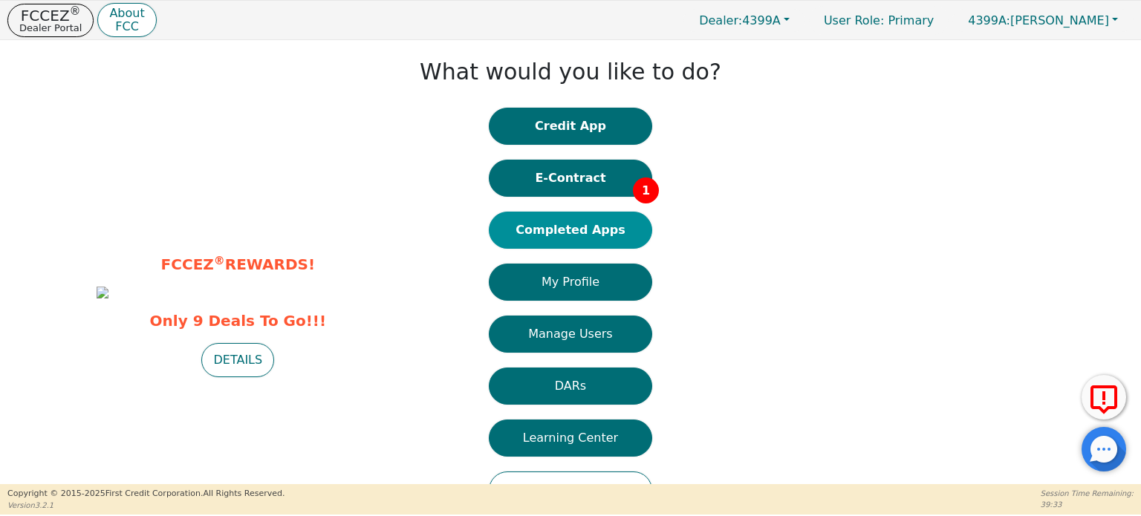
click at [614, 231] on button "Completed Apps" at bounding box center [570, 230] width 163 height 37
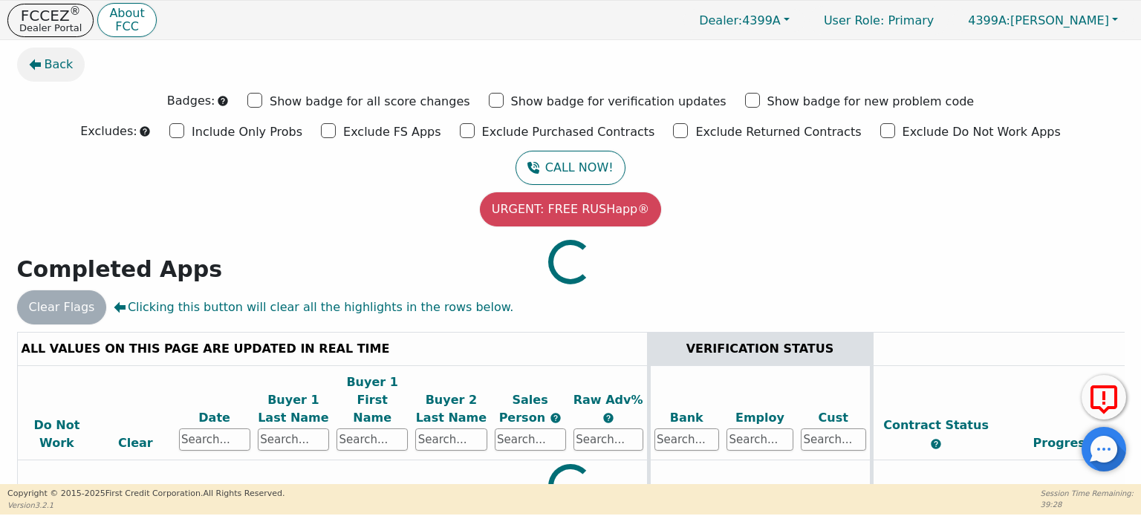
click at [39, 64] on icon "button" at bounding box center [35, 64] width 12 height 11
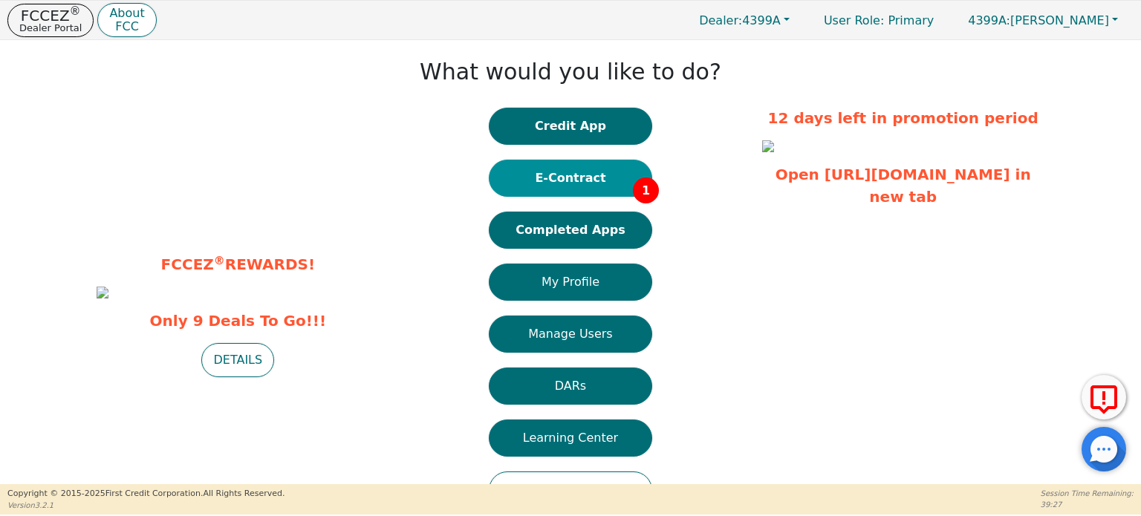
click at [557, 193] on button "E-Contract 1" at bounding box center [570, 178] width 163 height 37
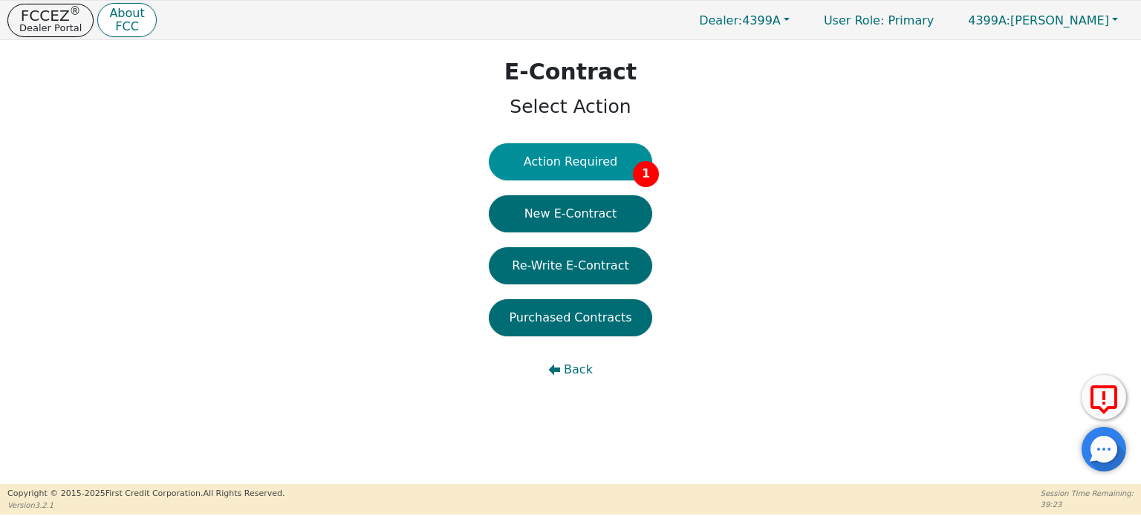
click at [594, 168] on button "Action Required 1" at bounding box center [570, 161] width 163 height 37
click at [557, 160] on button "Action Required 1" at bounding box center [570, 161] width 163 height 37
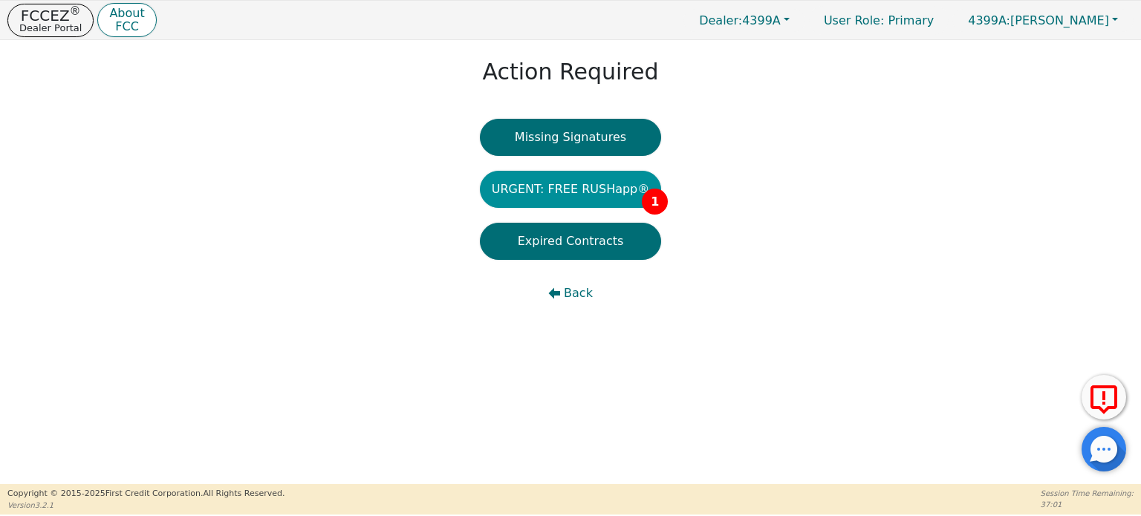
click at [549, 193] on button "URGENT: FREE RUSHapp® 1" at bounding box center [571, 189] width 182 height 37
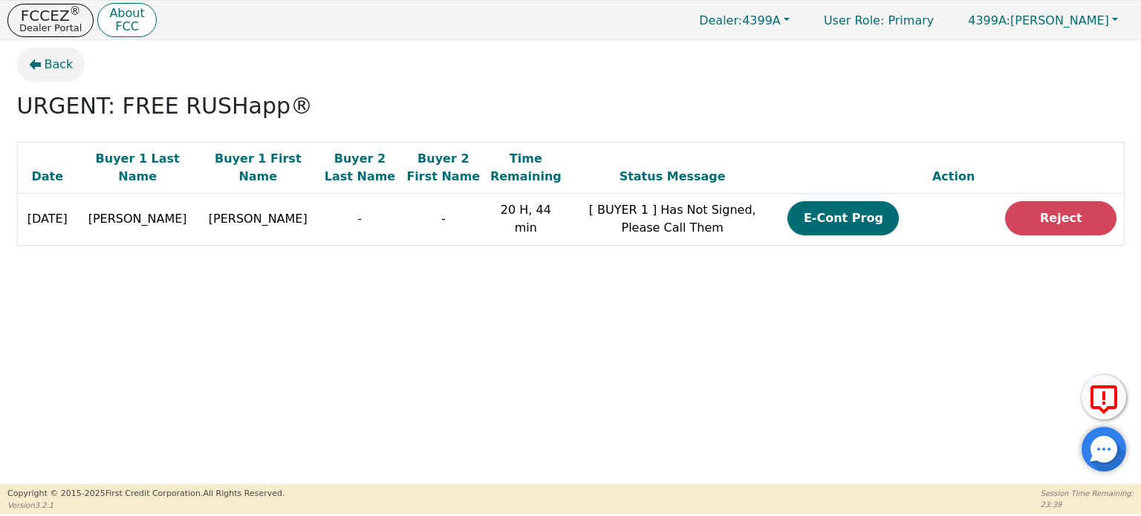
click at [55, 68] on span "Back" at bounding box center [59, 65] width 29 height 18
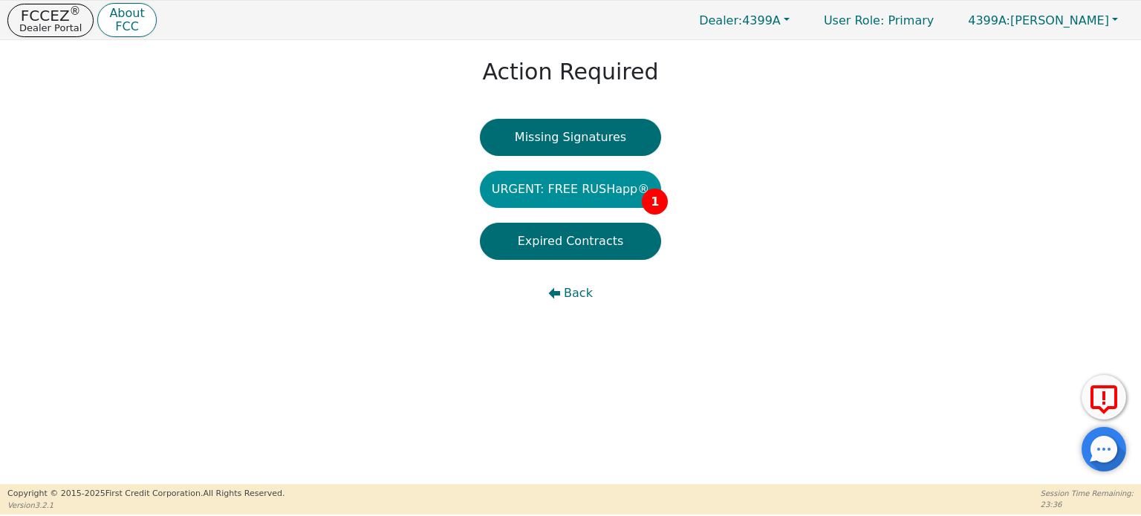
click at [543, 195] on button "URGENT: FREE RUSHapp® 1" at bounding box center [571, 189] width 182 height 37
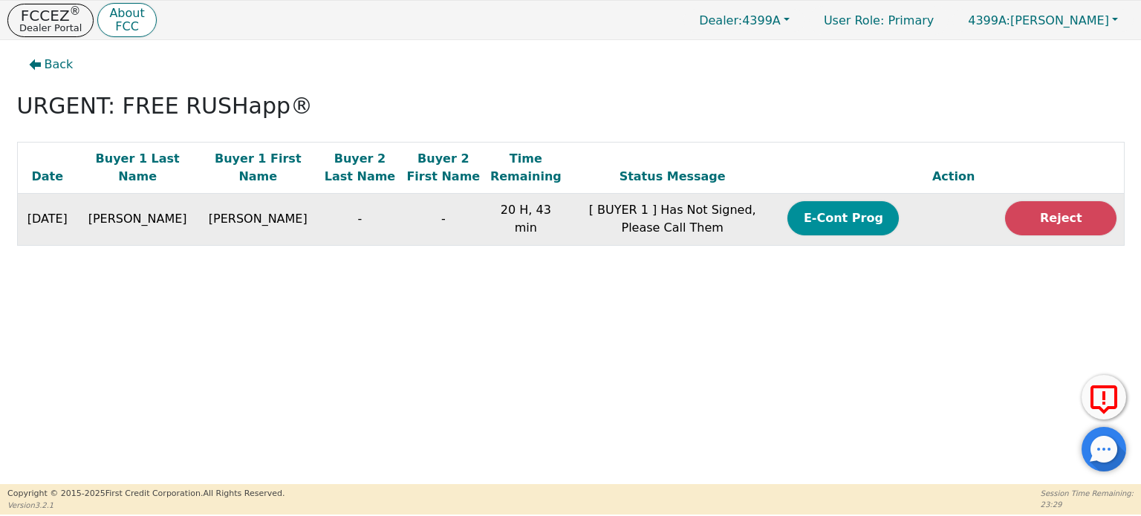
click at [844, 222] on button "E-Cont Prog" at bounding box center [842, 218] width 111 height 34
